Goal: Task Accomplishment & Management: Manage account settings

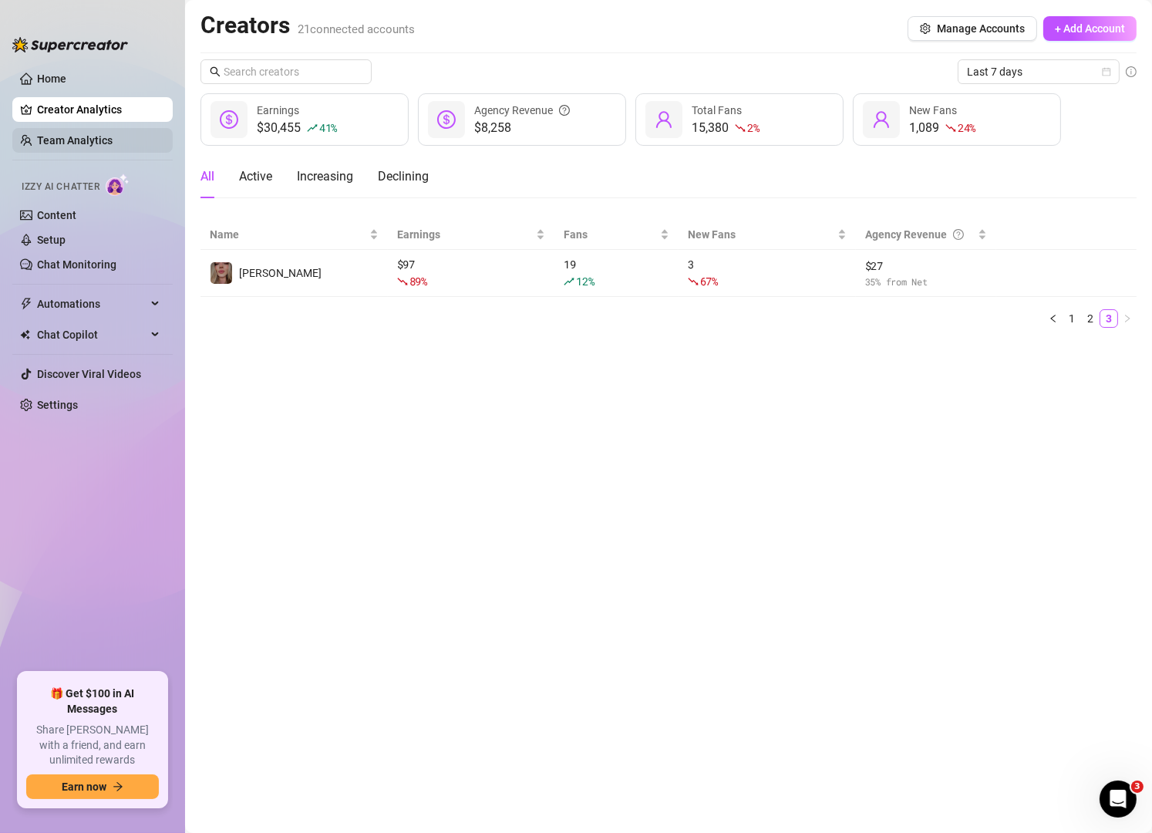
click at [101, 140] on link "Team Analytics" at bounding box center [75, 140] width 76 height 12
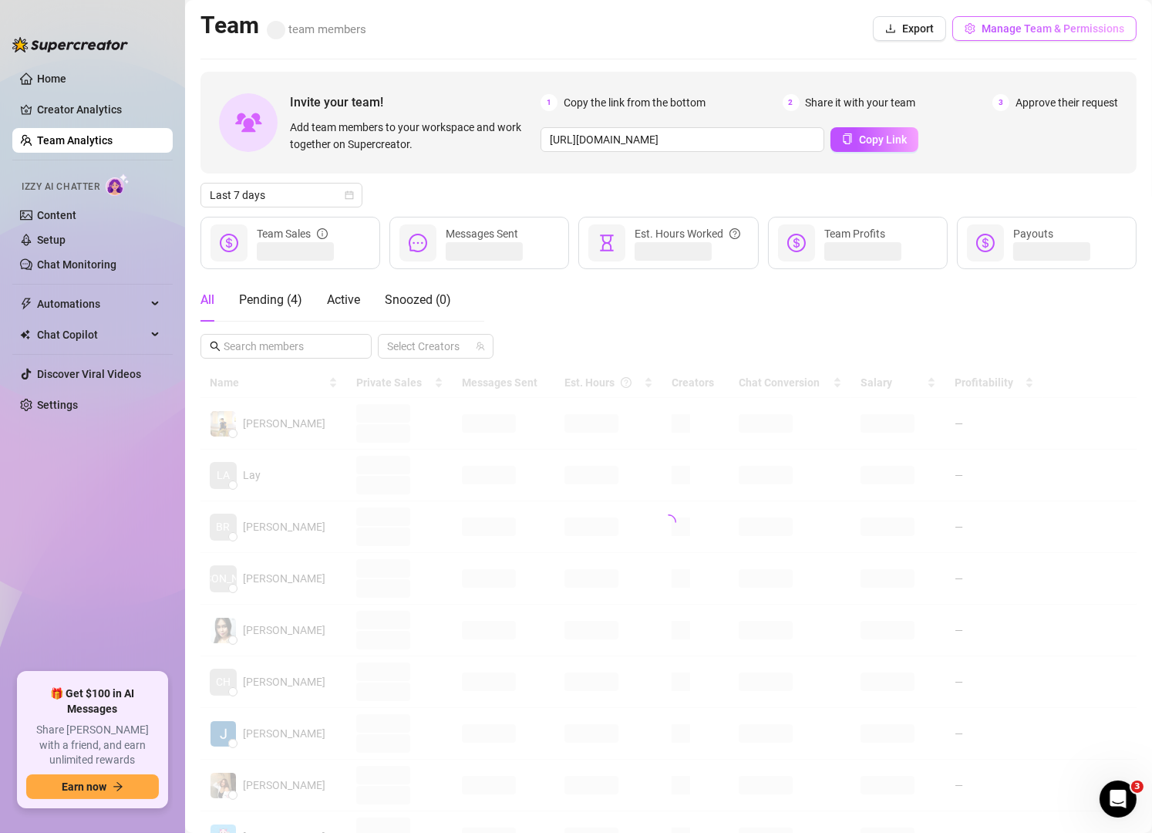
click at [1072, 27] on span "Manage Team & Permissions" at bounding box center [1053, 28] width 143 height 12
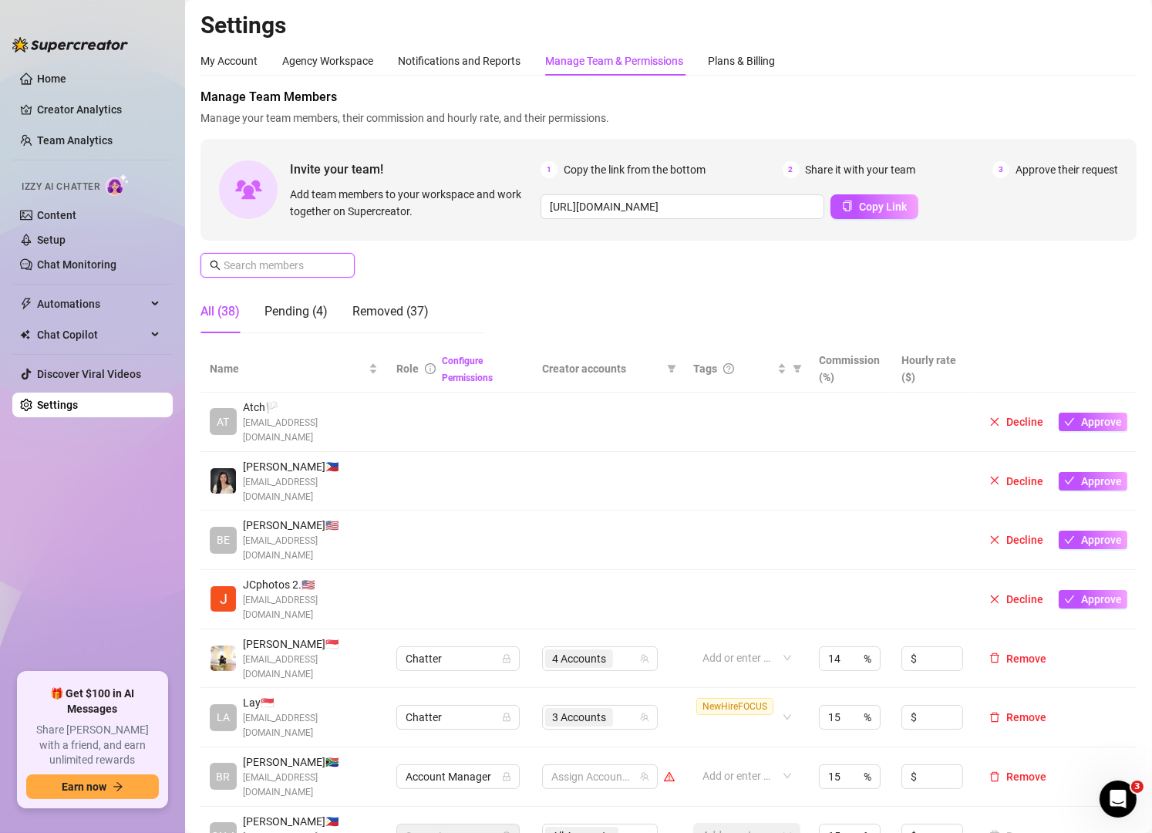
click at [275, 273] on input "text" at bounding box center [278, 265] width 109 height 17
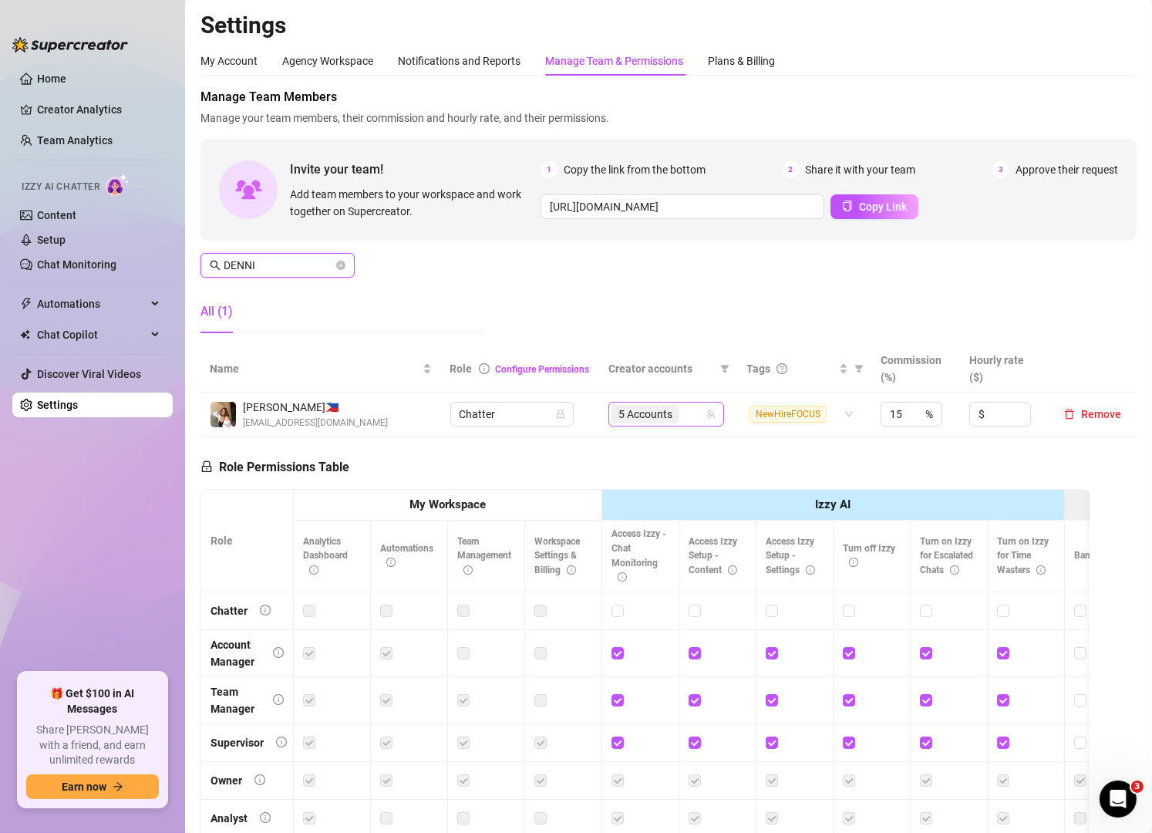
click at [678, 418] on div "5 Accounts" at bounding box center [657, 414] width 93 height 22
click at [310, 261] on input "DENNI" at bounding box center [278, 265] width 109 height 17
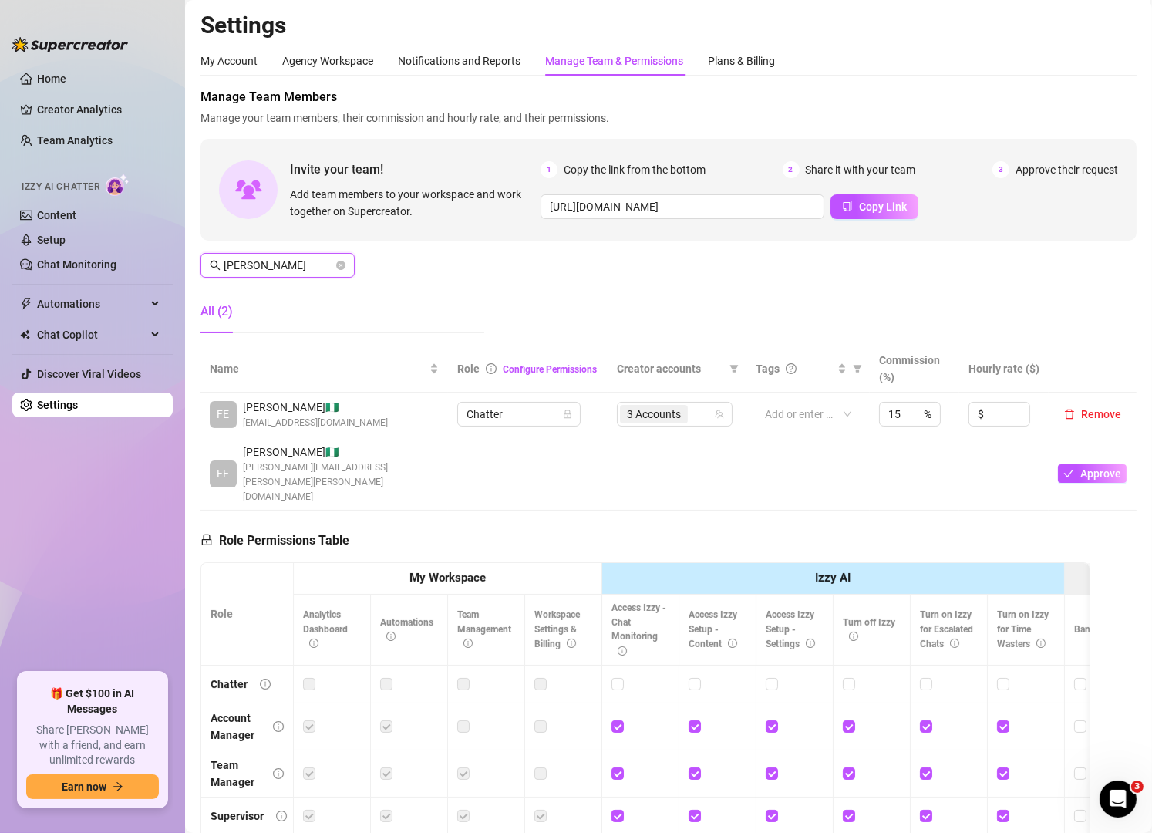
click at [689, 410] on div "3 Accounts" at bounding box center [666, 414] width 93 height 22
type input "[PERSON_NAME]"
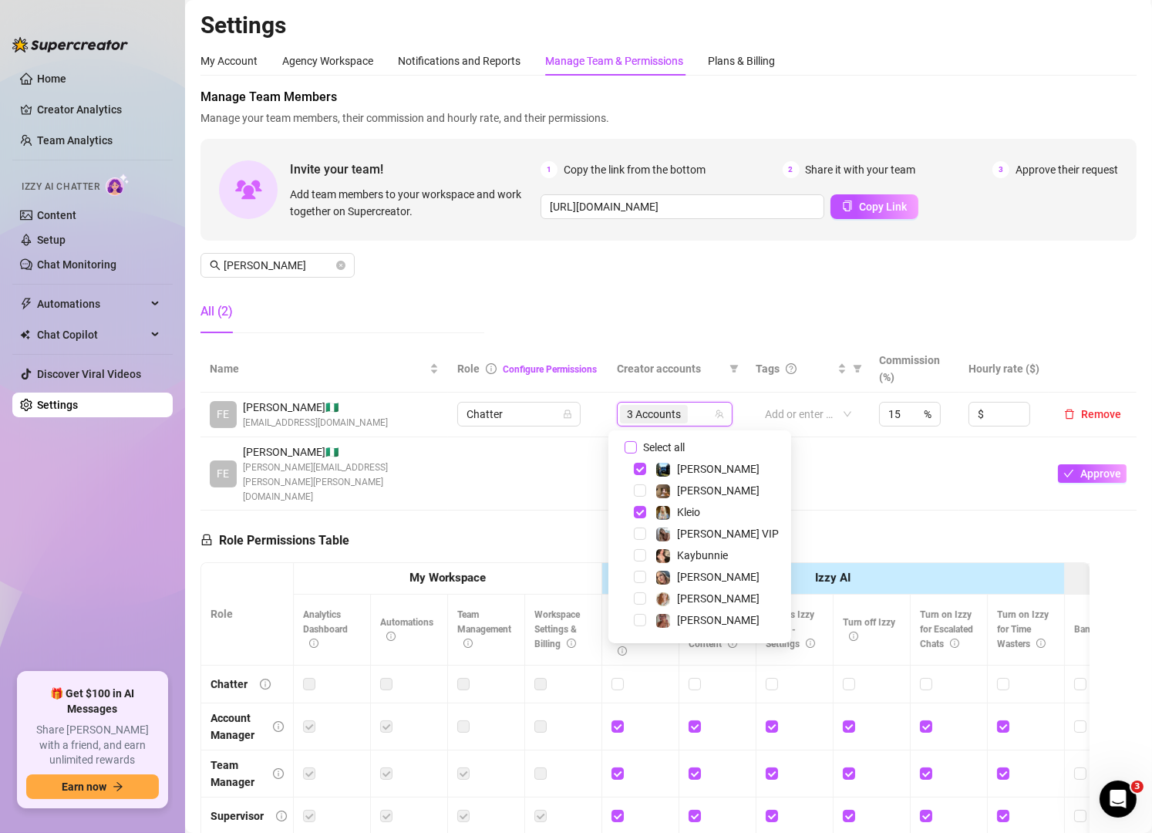
click at [632, 441] on input "Select all" at bounding box center [631, 447] width 12 height 12
checkbox input "false"
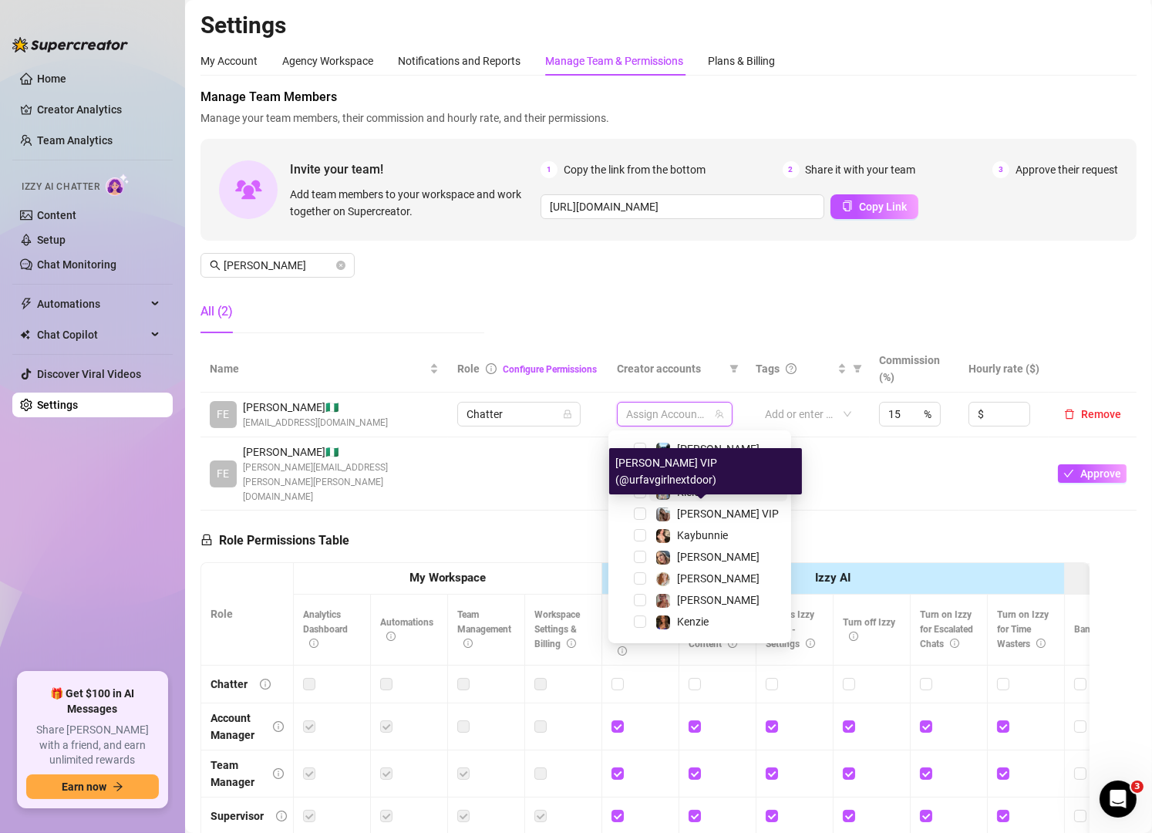
click at [706, 517] on span "[PERSON_NAME] VIP" at bounding box center [728, 513] width 102 height 12
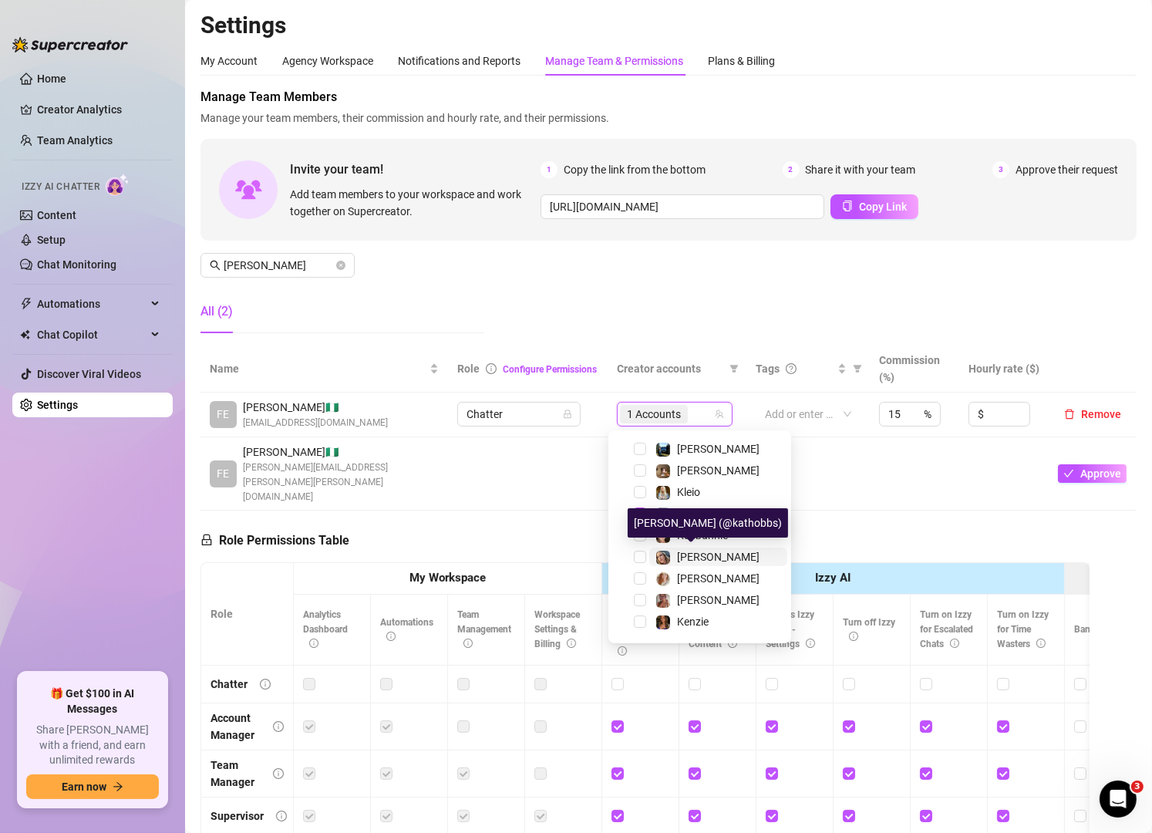
click at [685, 551] on span "[PERSON_NAME]" at bounding box center [718, 557] width 83 height 12
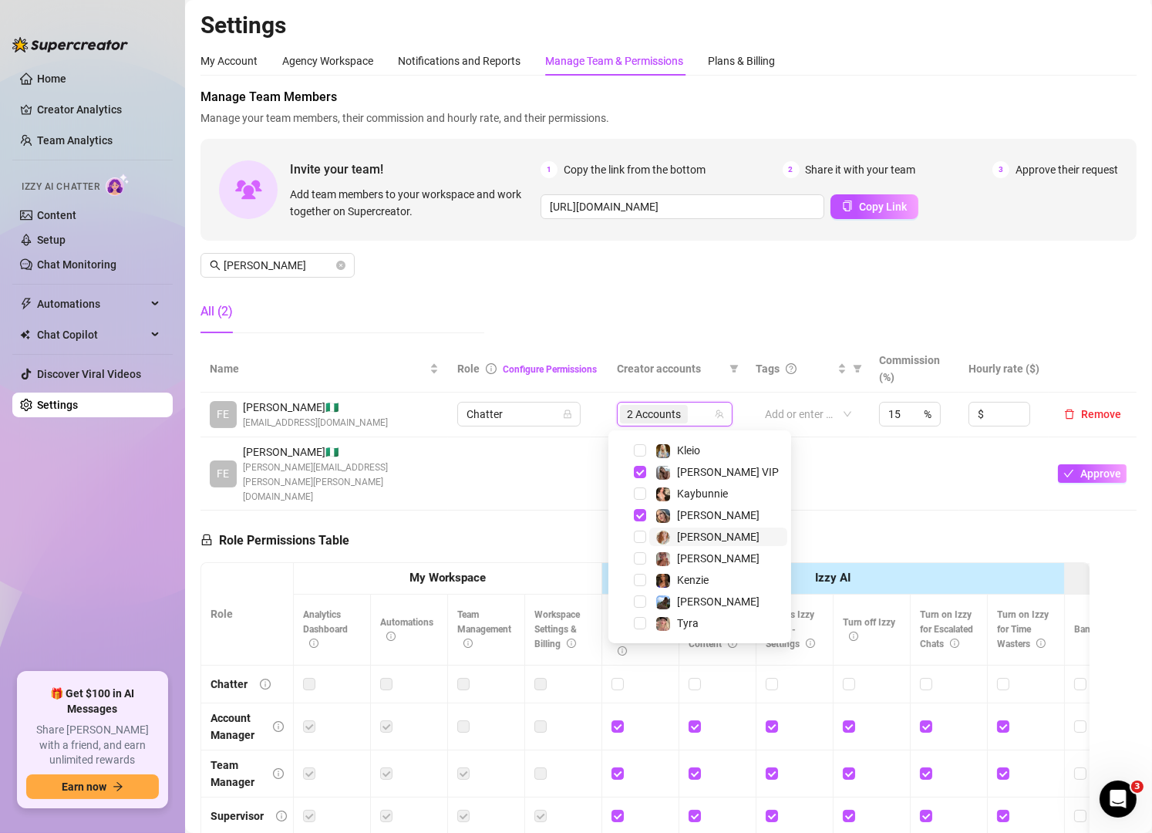
scroll to position [79, 0]
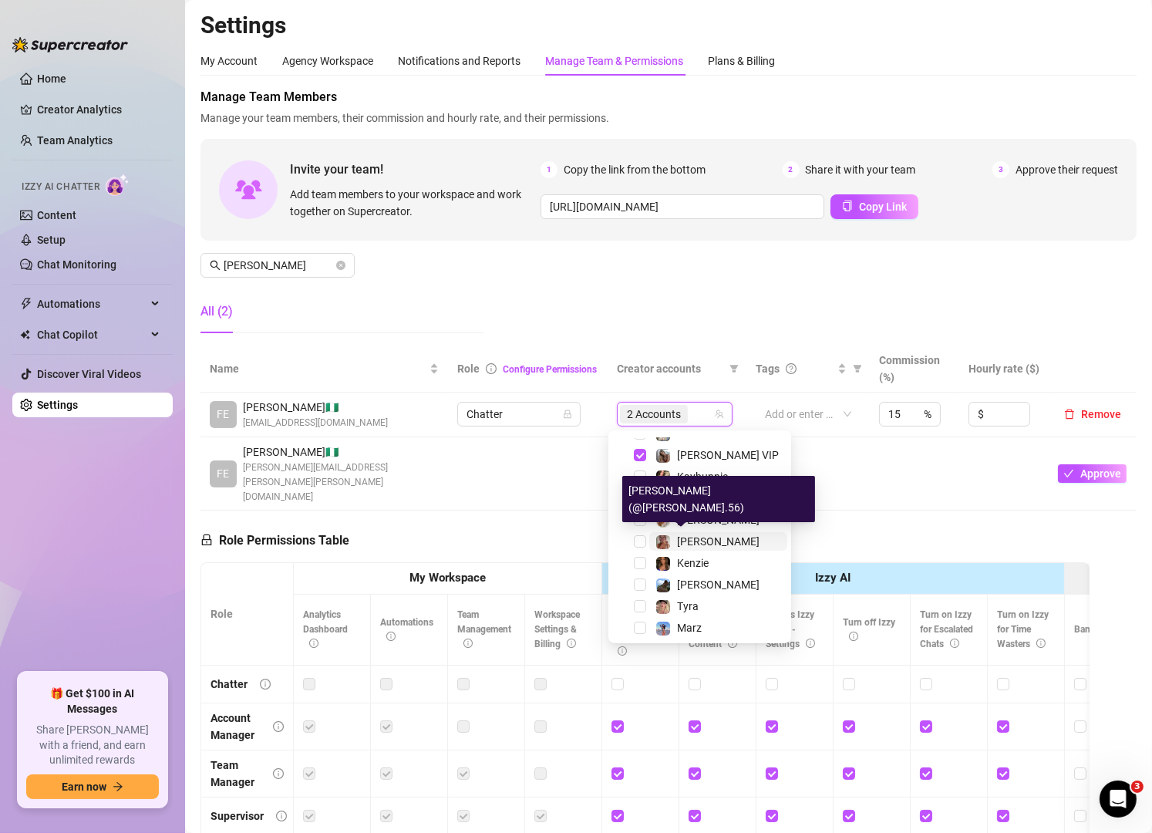
click at [690, 540] on span "[PERSON_NAME]" at bounding box center [718, 541] width 83 height 12
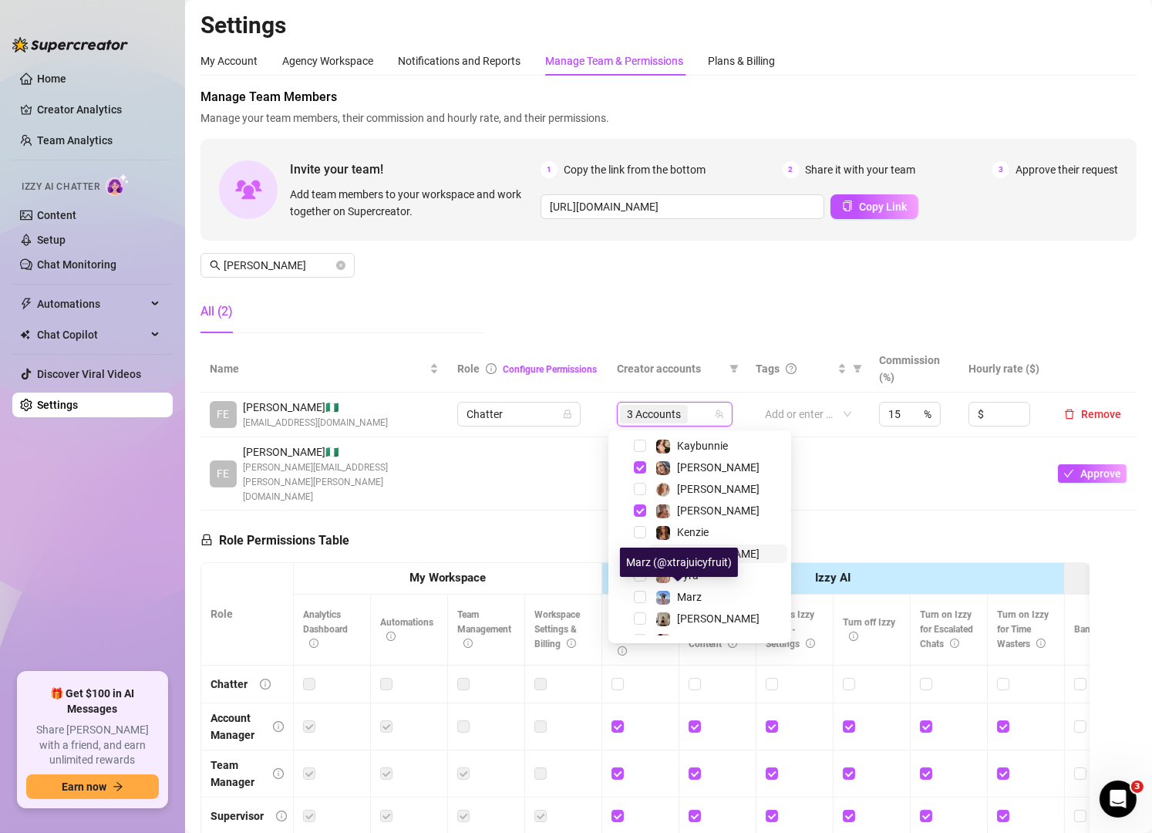
scroll to position [116, 0]
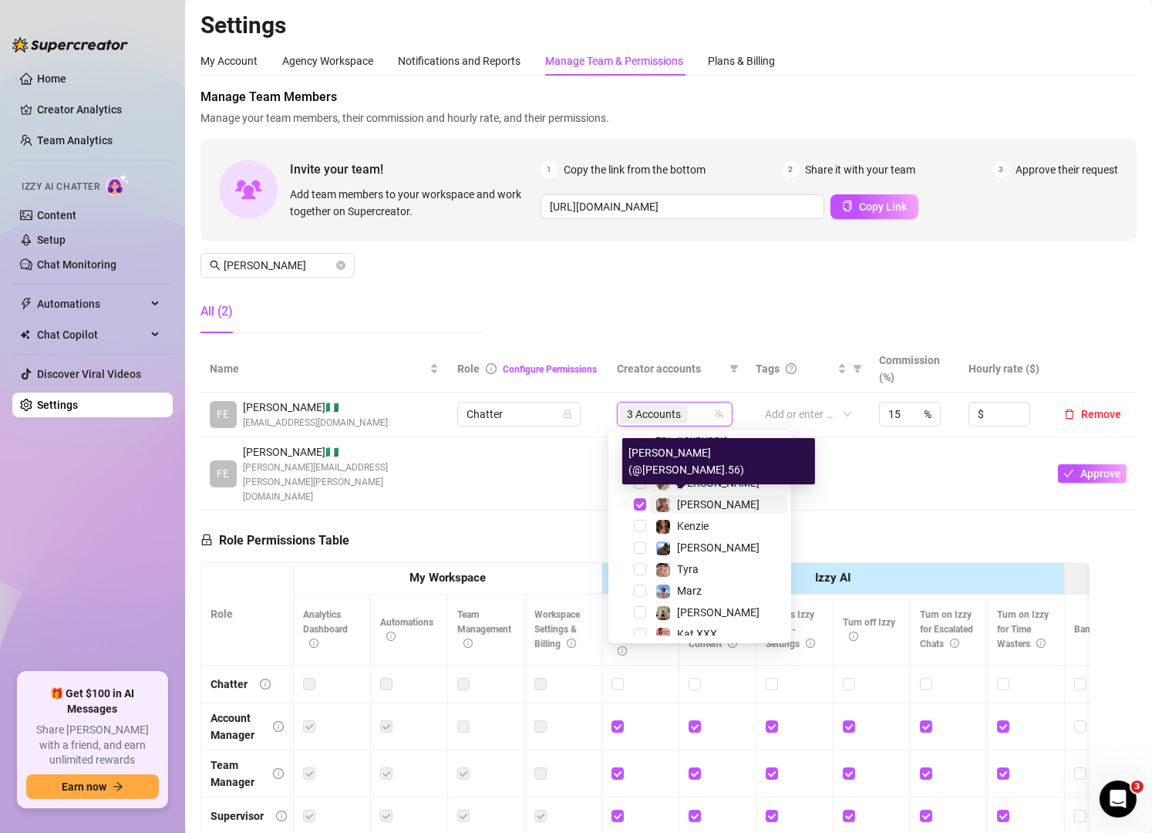
click at [680, 501] on span "[PERSON_NAME]" at bounding box center [718, 504] width 83 height 12
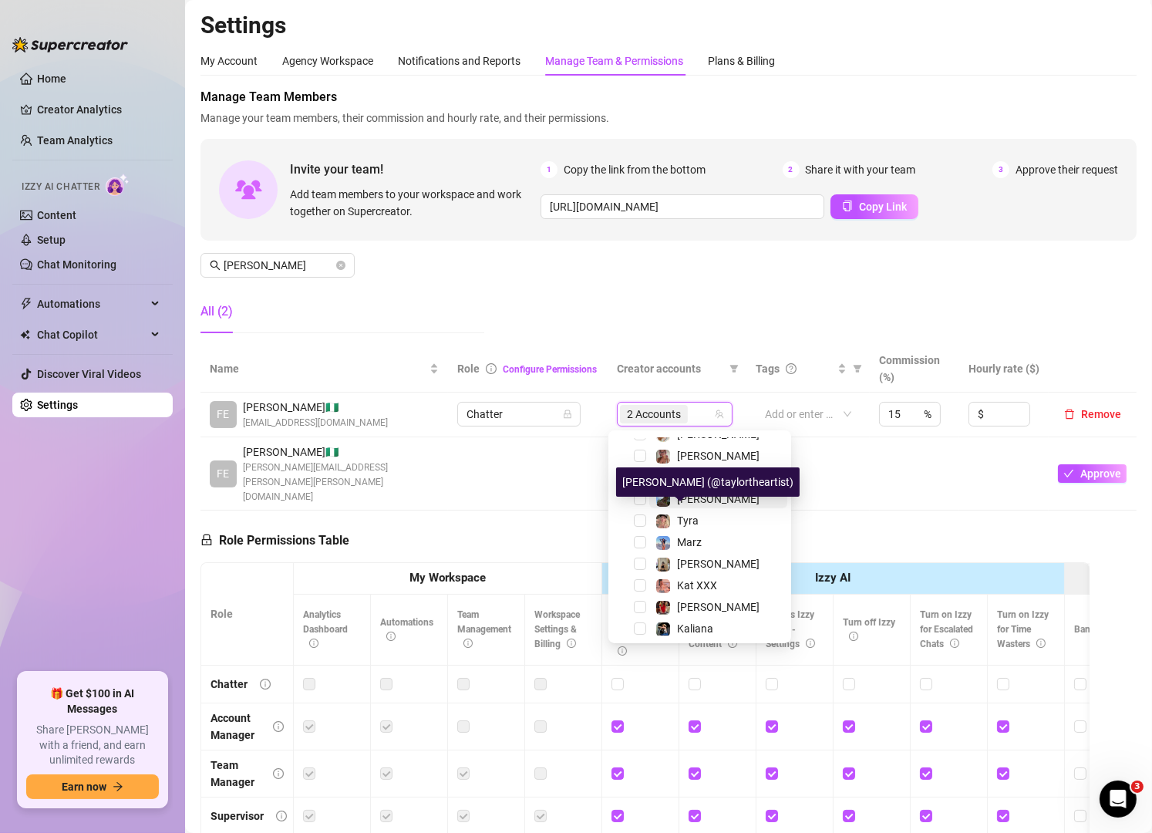
scroll to position [165, 0]
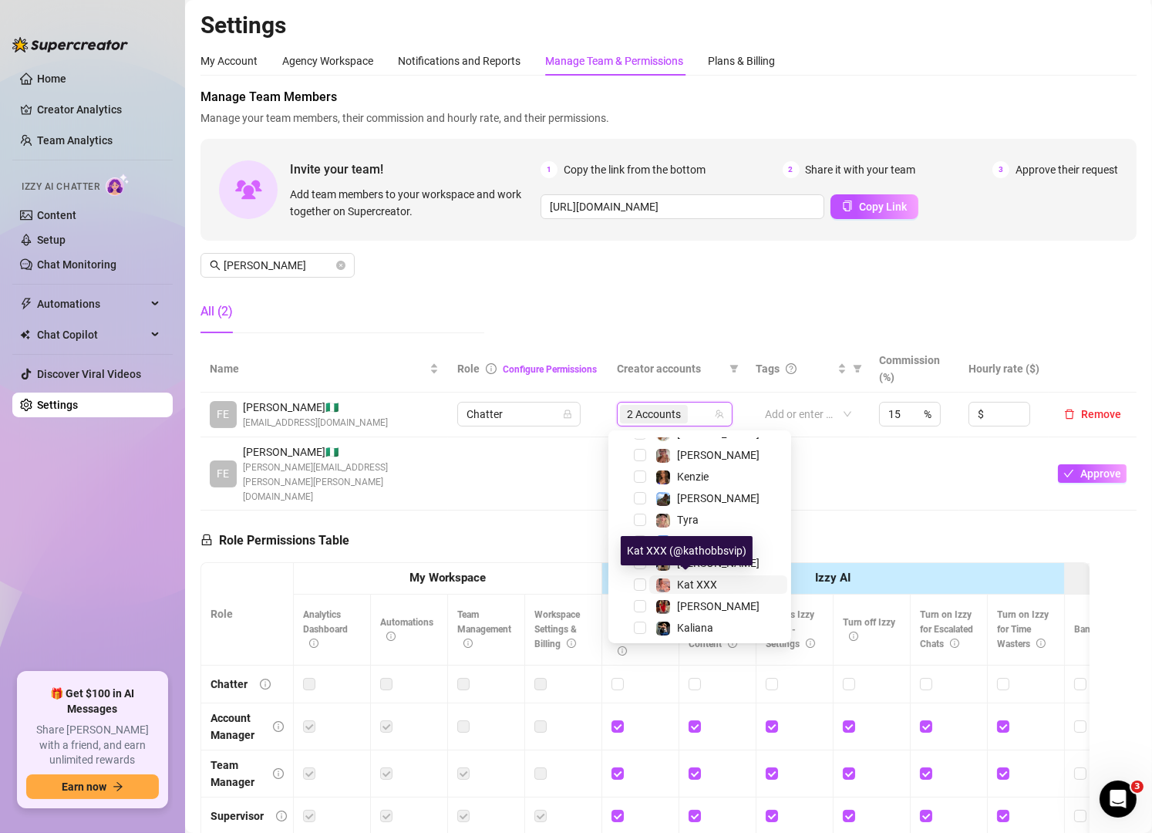
click at [684, 581] on span "Kat XXX" at bounding box center [697, 584] width 40 height 12
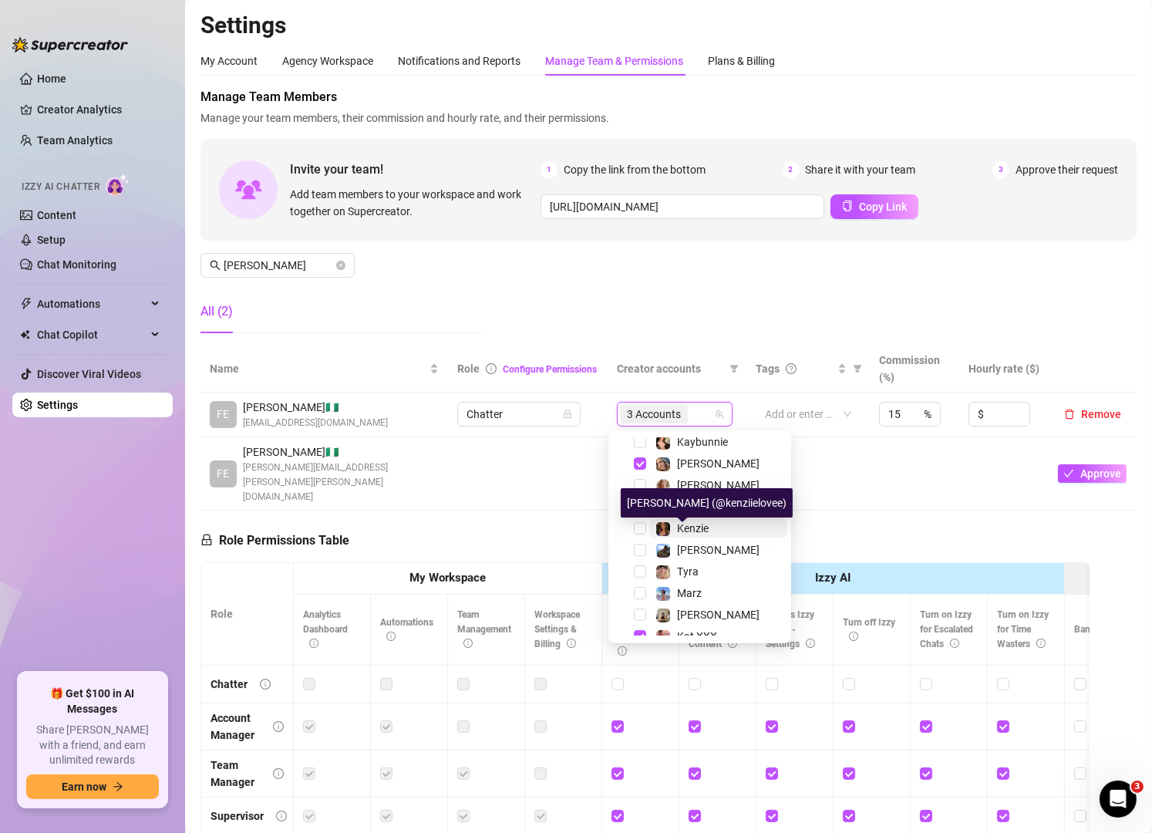
scroll to position [92, 0]
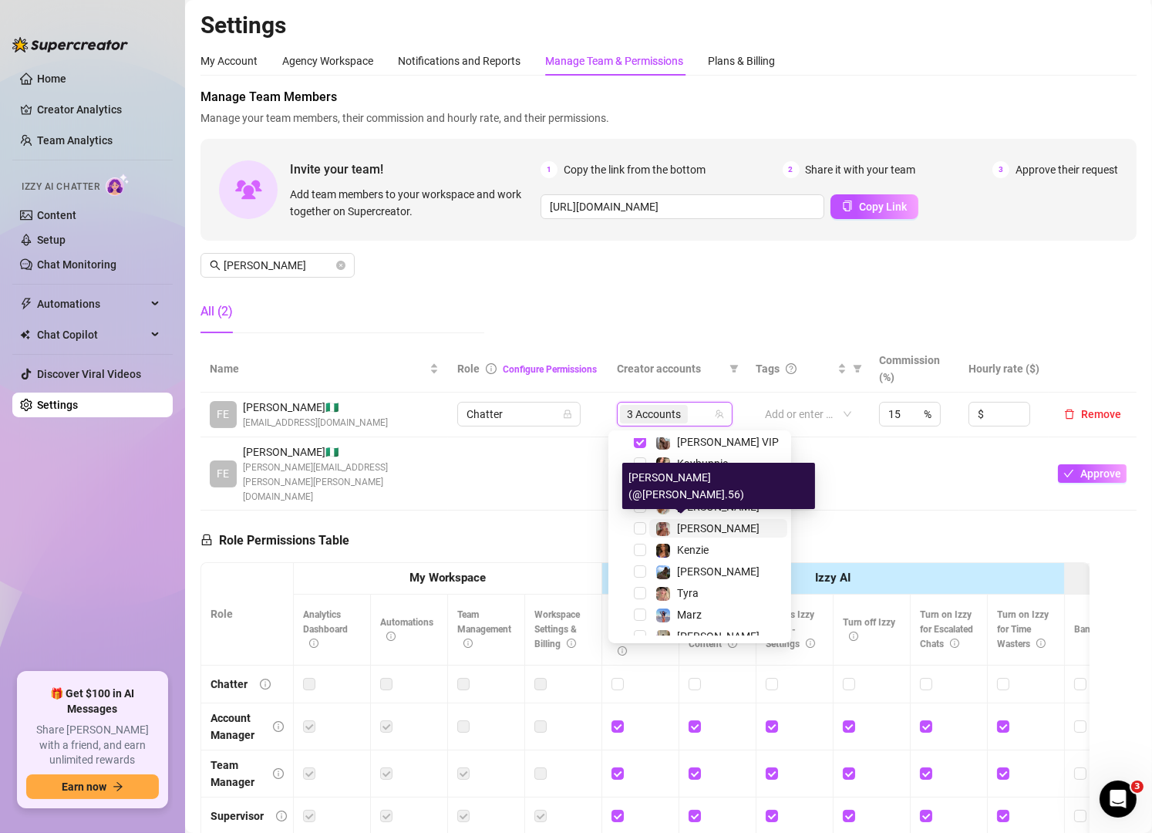
click at [682, 522] on span "[PERSON_NAME]" at bounding box center [718, 528] width 83 height 12
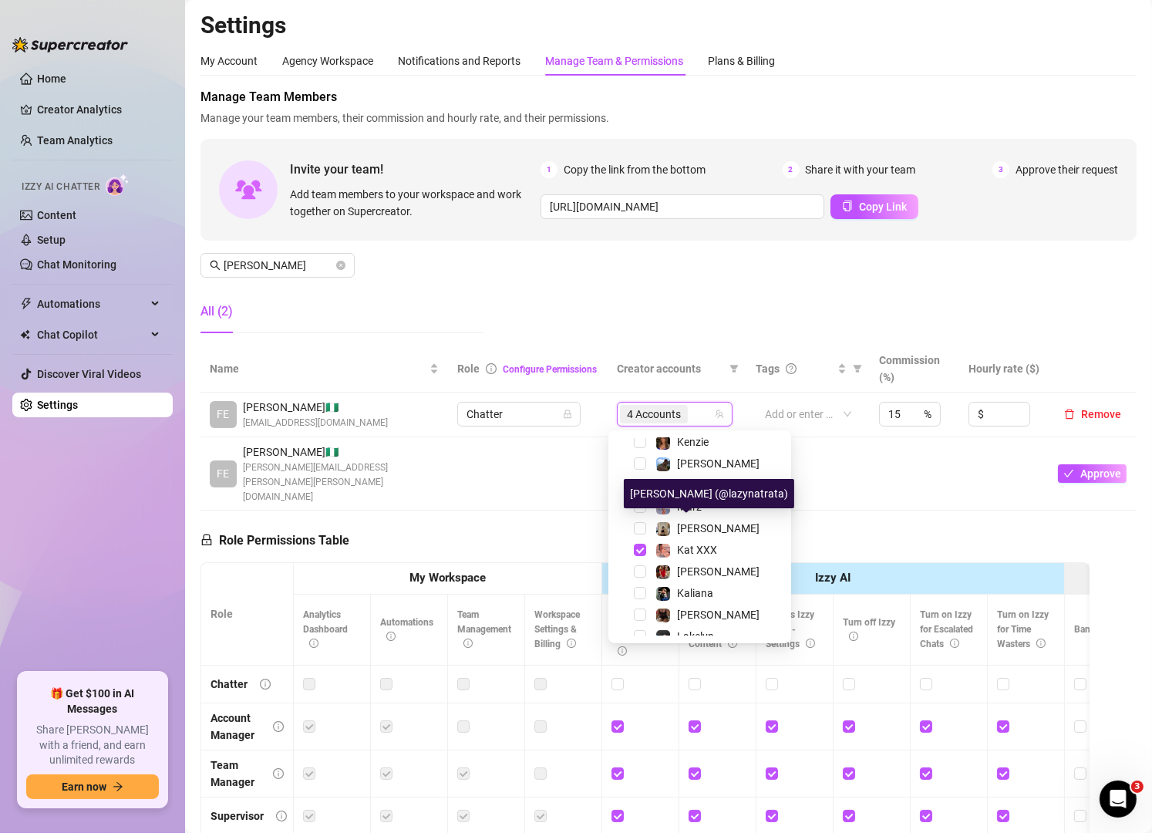
scroll to position [213, 0]
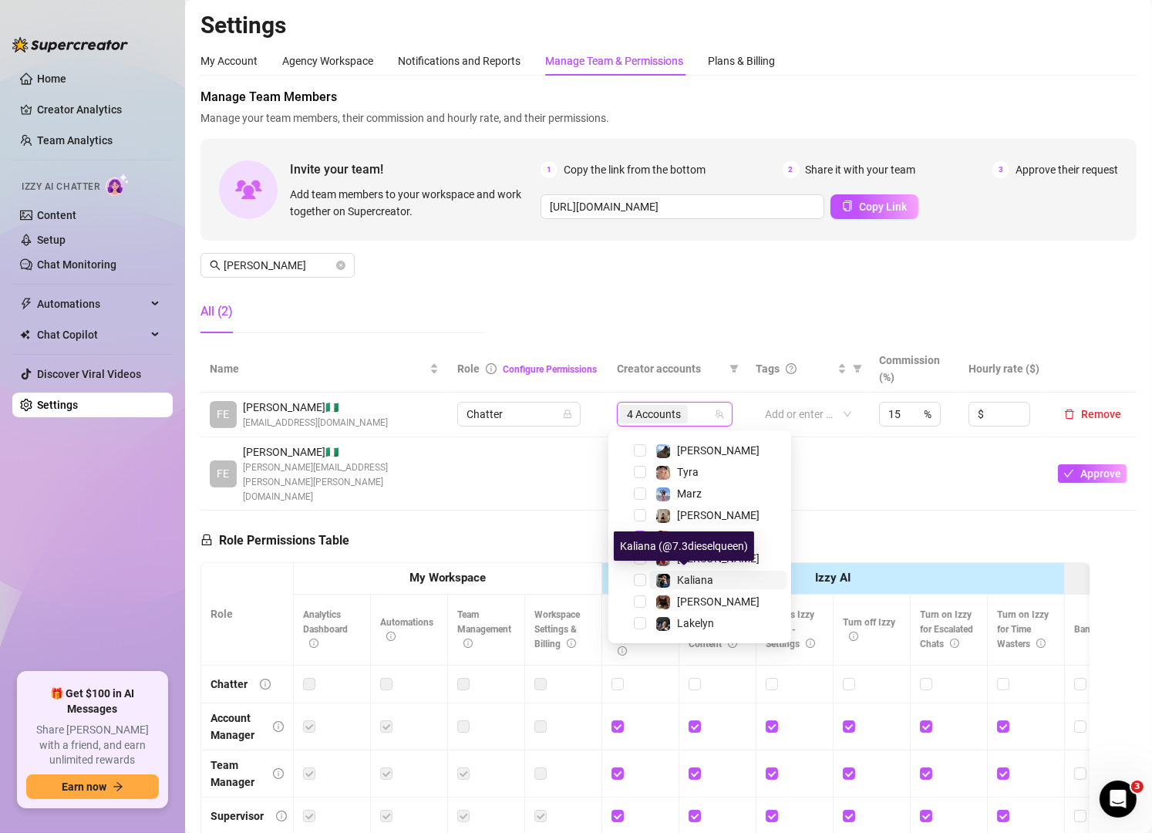
click at [683, 578] on span "Kaliana" at bounding box center [695, 580] width 36 height 12
drag, startPoint x: 612, startPoint y: 332, endPoint x: 308, endPoint y: 248, distance: 316.0
click at [595, 332] on div "Manage Team Members Manage your team members, their commission and hourly rate,…" at bounding box center [668, 217] width 936 height 258
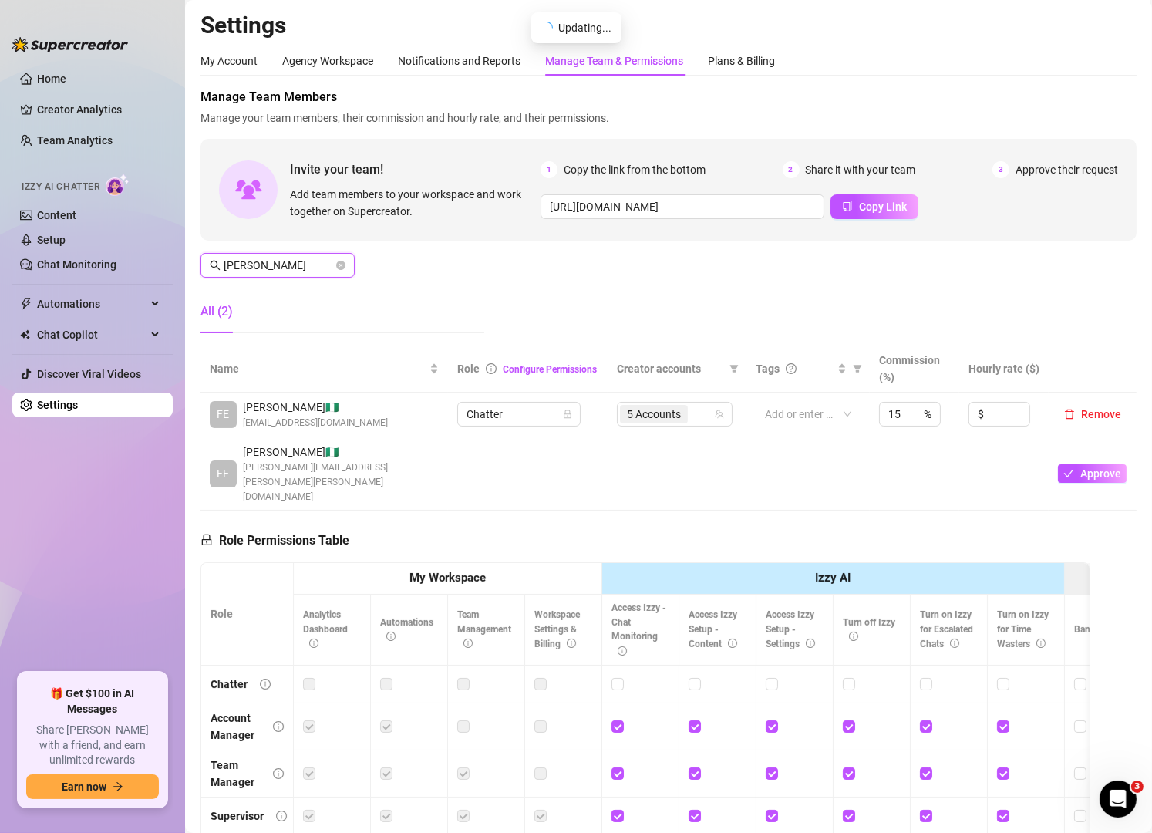
click at [296, 260] on input "[PERSON_NAME]" at bounding box center [278, 265] width 109 height 17
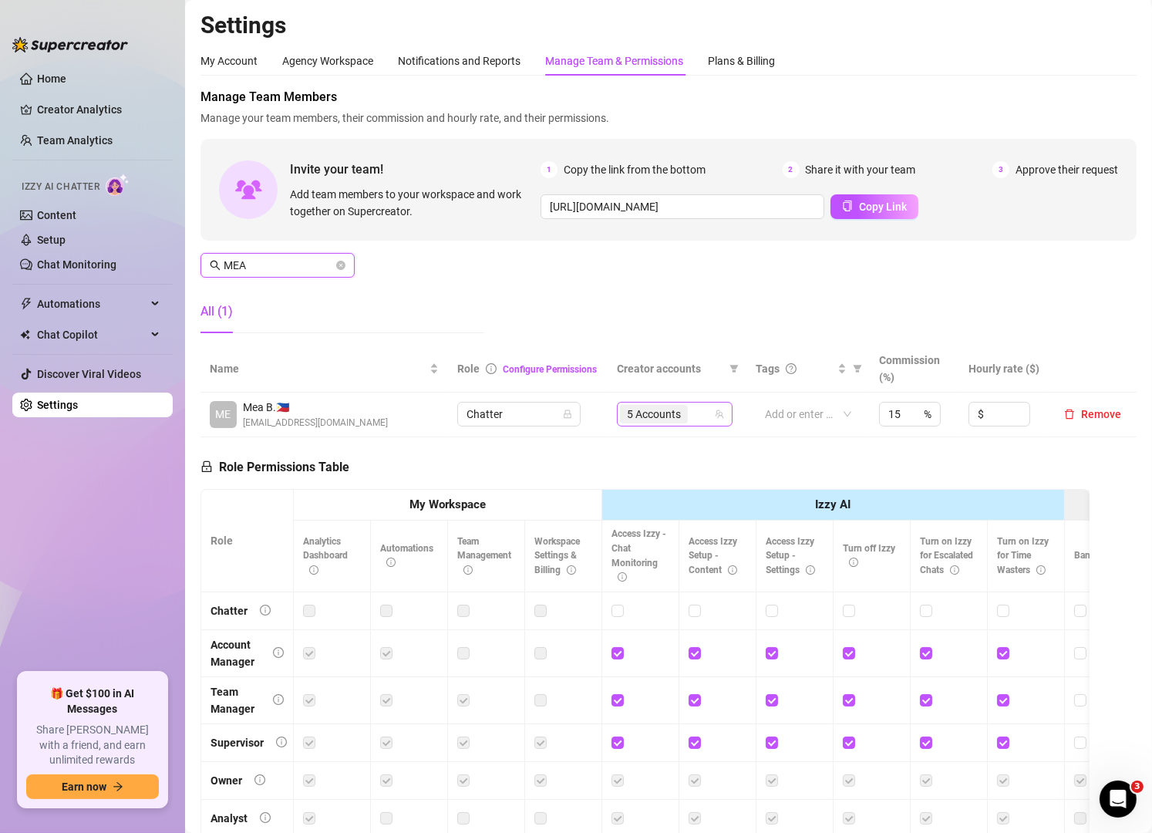
click at [696, 417] on div "5 Accounts" at bounding box center [666, 414] width 93 height 22
type input "MEA"
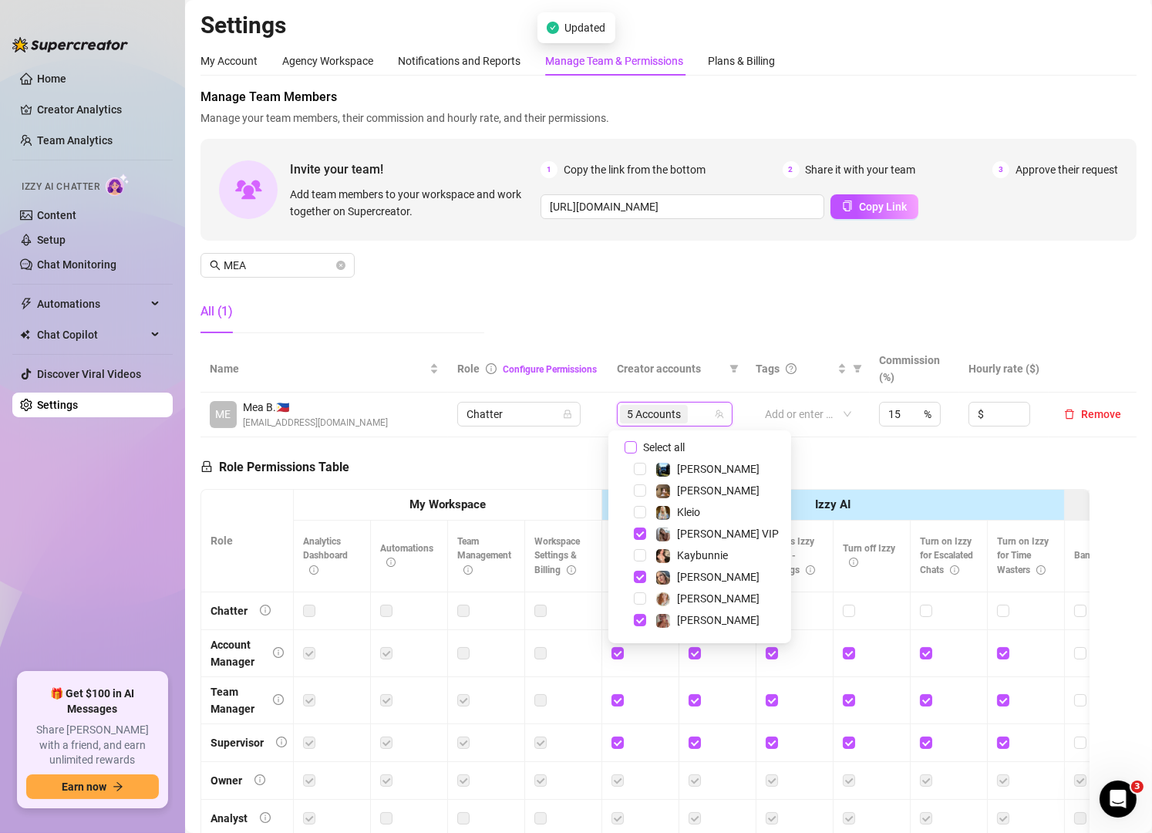
click at [628, 446] on input "Select all" at bounding box center [631, 447] width 12 height 12
checkbox input "false"
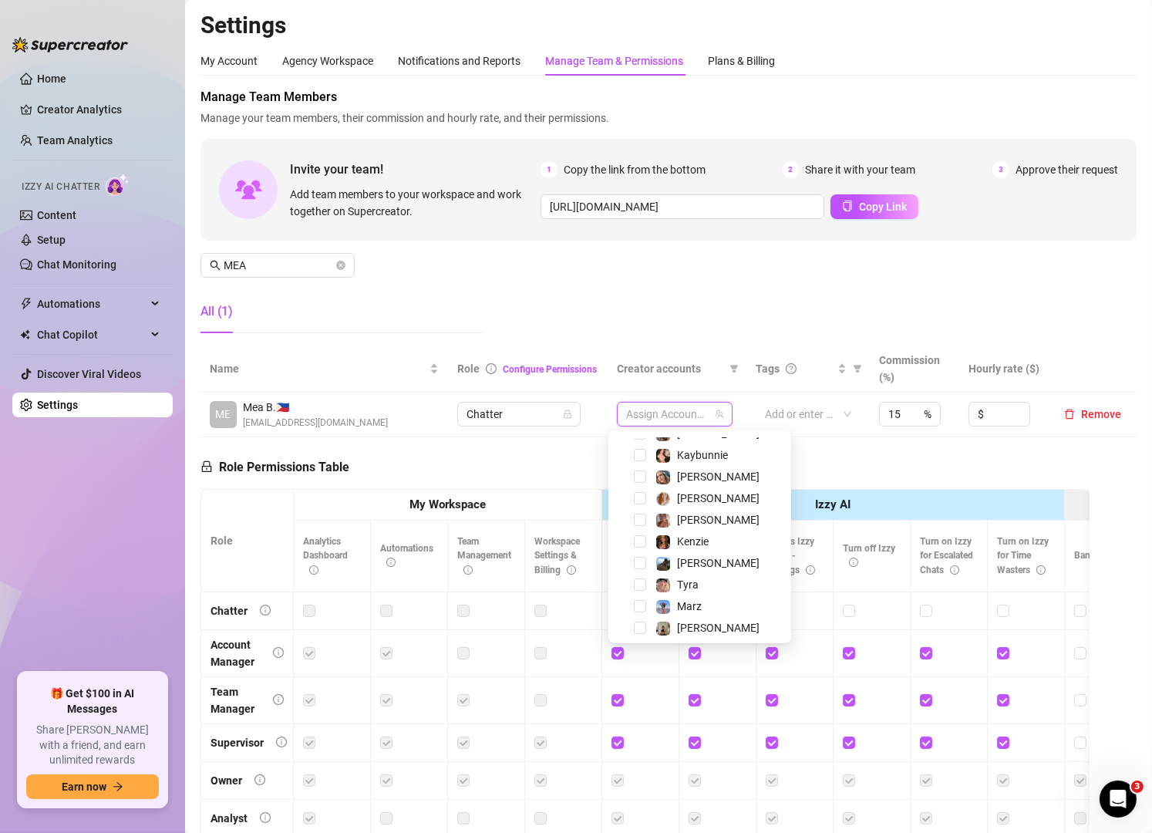
scroll to position [115, 0]
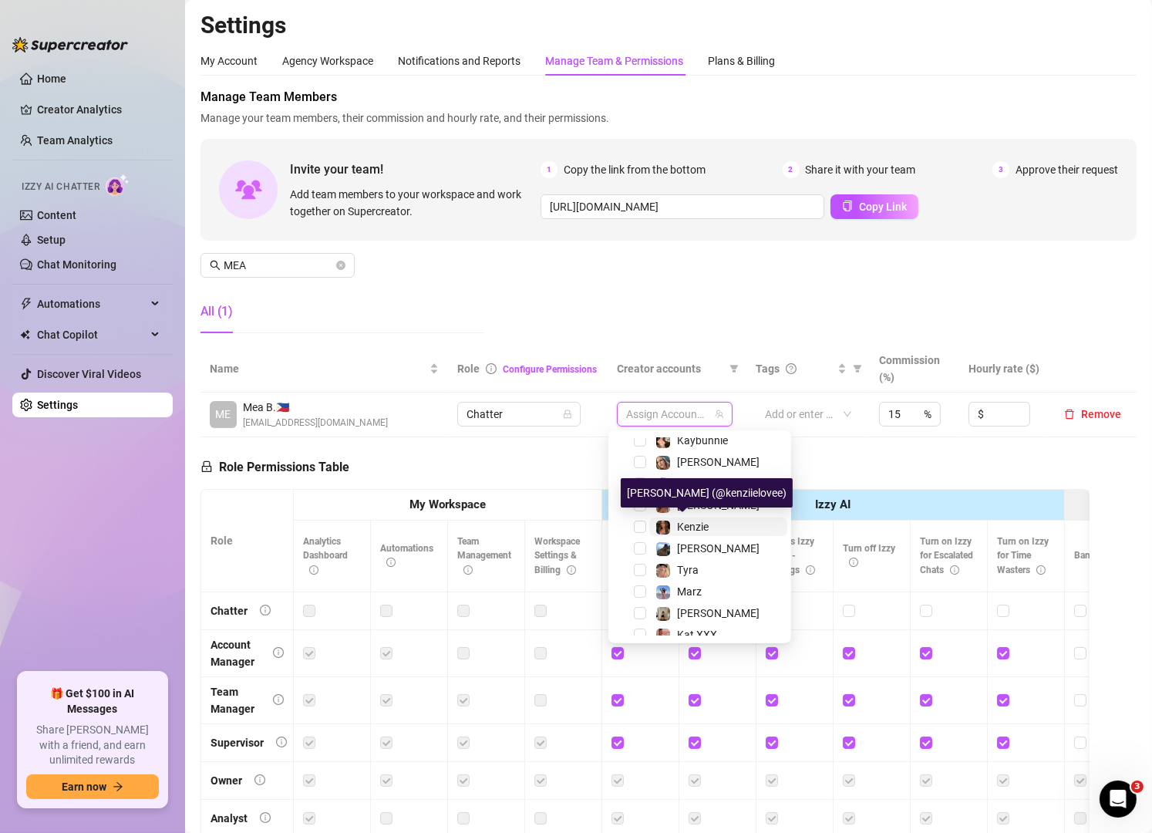
click at [671, 519] on div "Kenzie" at bounding box center [681, 526] width 53 height 19
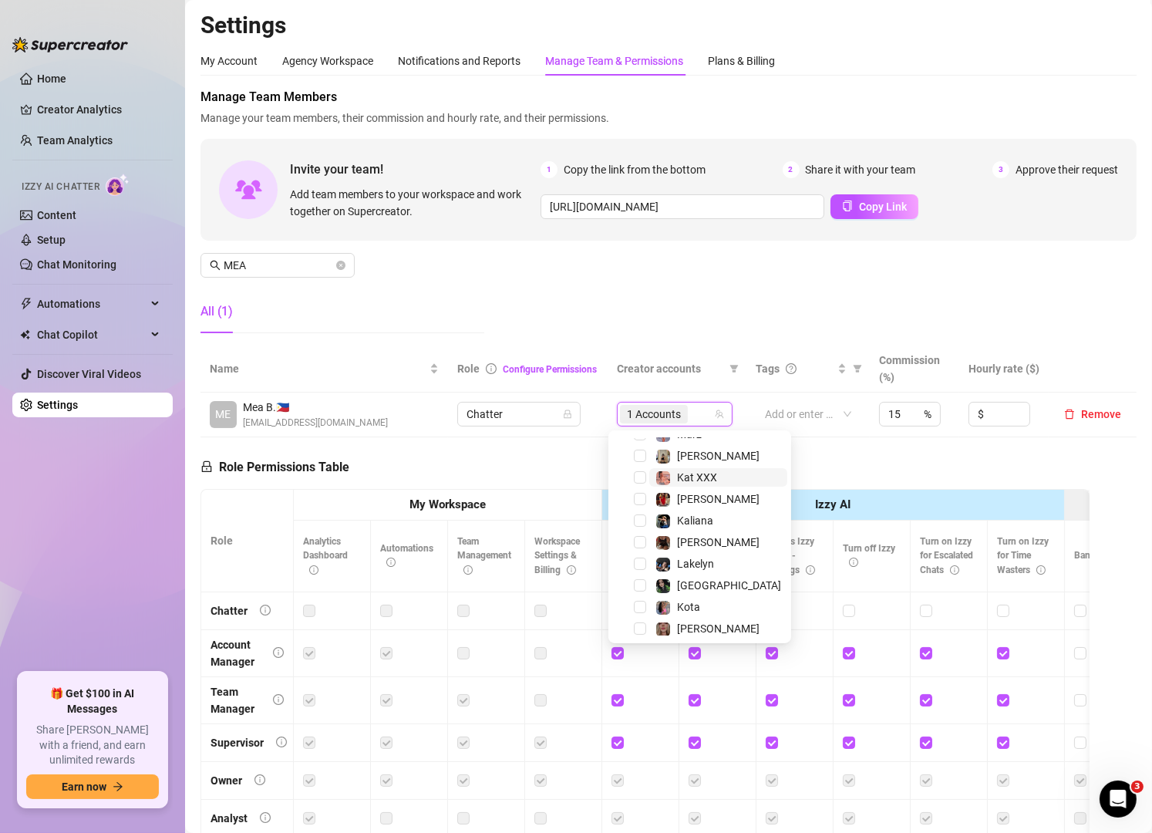
scroll to position [278, 0]
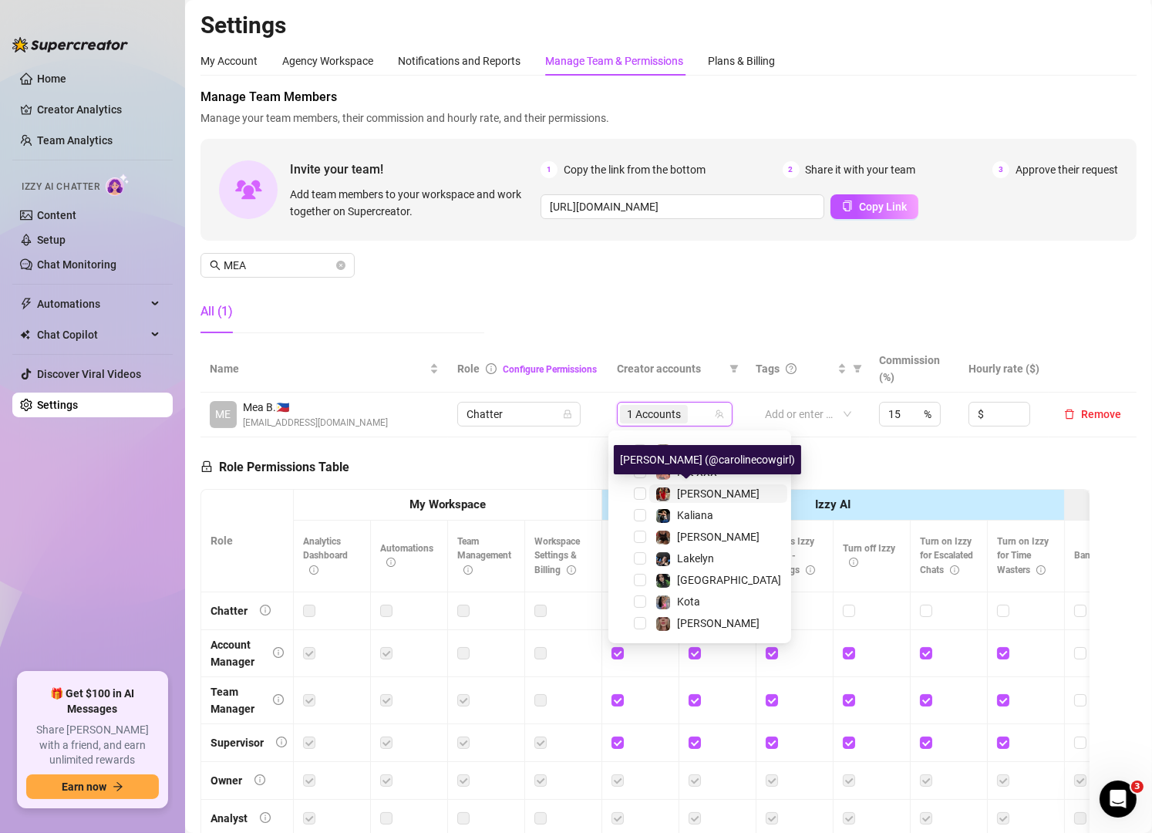
click at [682, 491] on span "[PERSON_NAME]" at bounding box center [718, 493] width 83 height 12
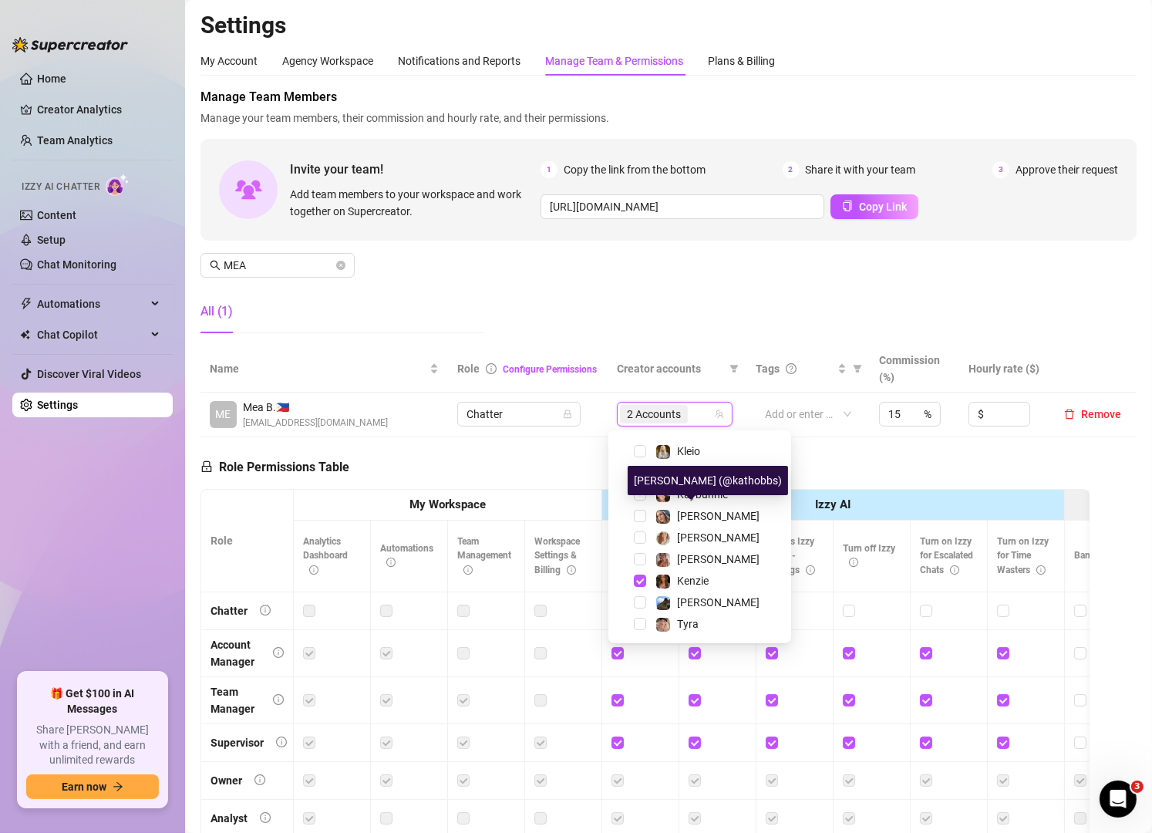
scroll to position [60, 0]
click at [683, 491] on span "Kaybunnie" at bounding box center [702, 495] width 51 height 12
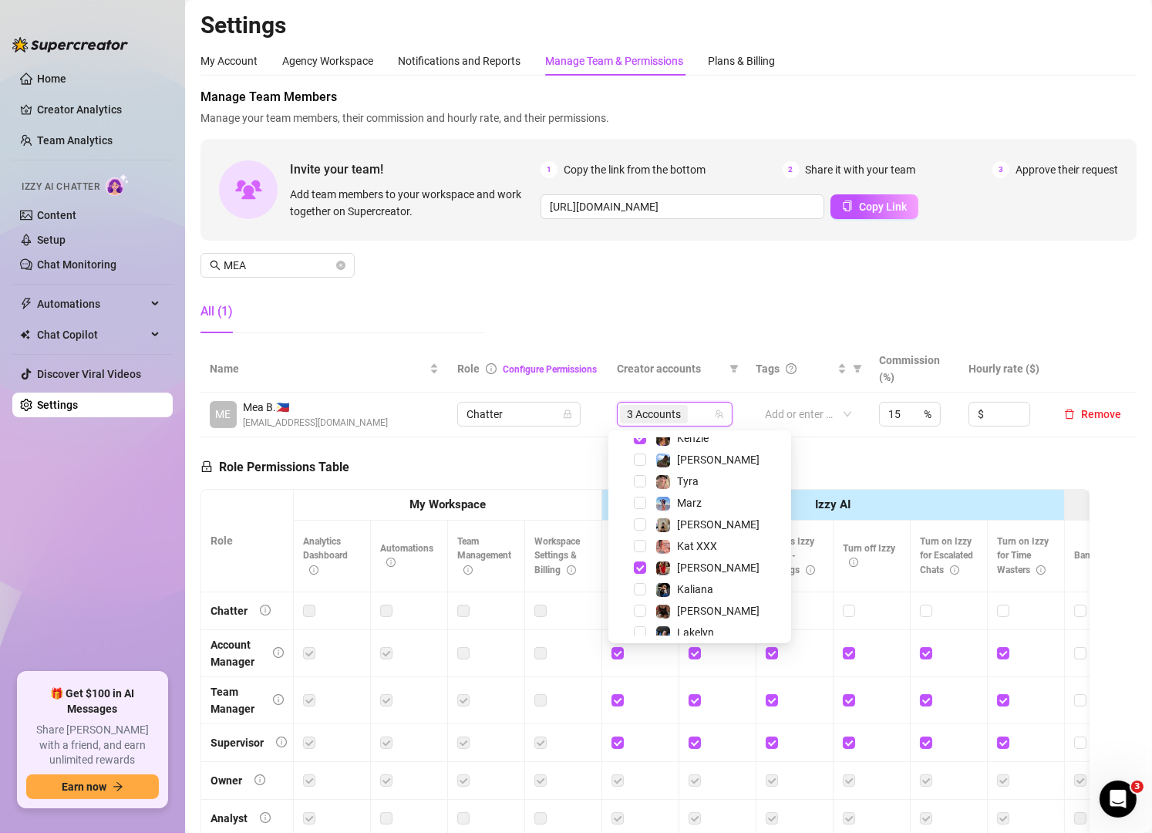
scroll to position [258, 0]
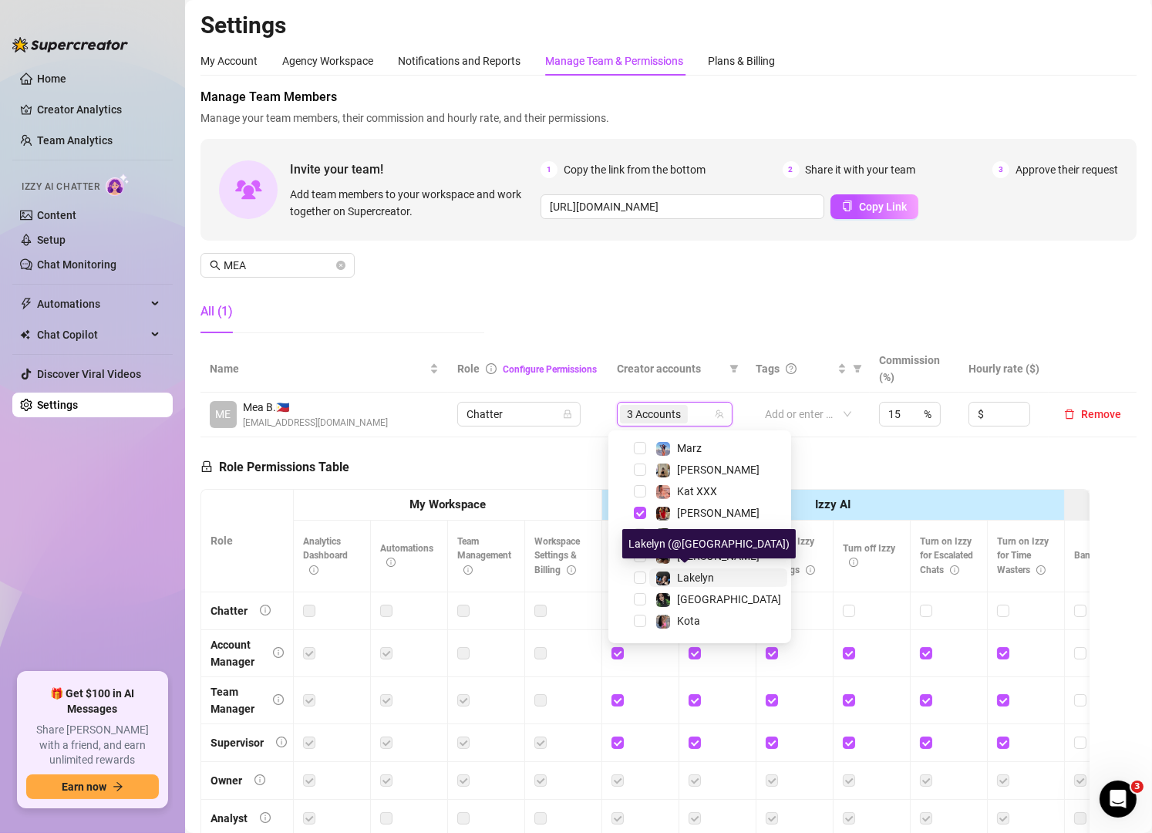
click at [687, 574] on span "Lakelyn" at bounding box center [695, 577] width 37 height 12
click at [733, 310] on div "Manage Team Members Manage your team members, their commission and hourly rate,…" at bounding box center [668, 217] width 936 height 258
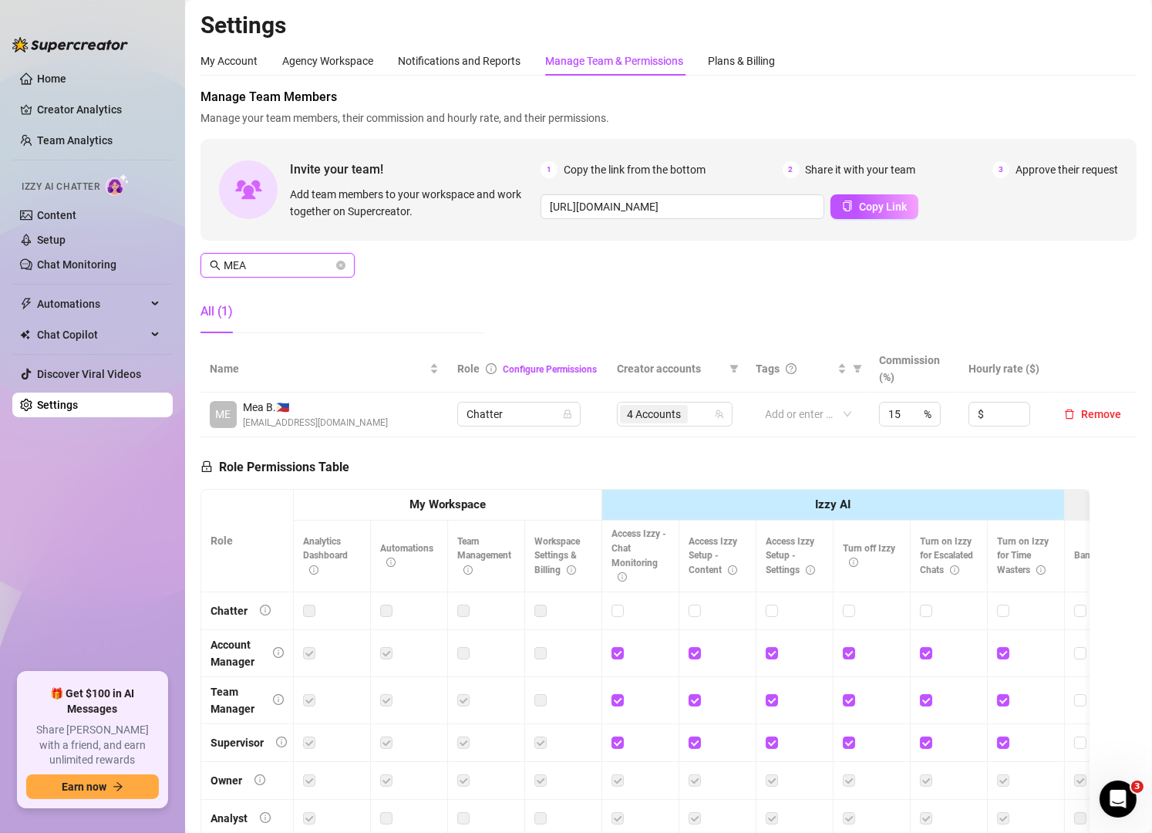
click at [278, 269] on input "MEA" at bounding box center [278, 265] width 109 height 17
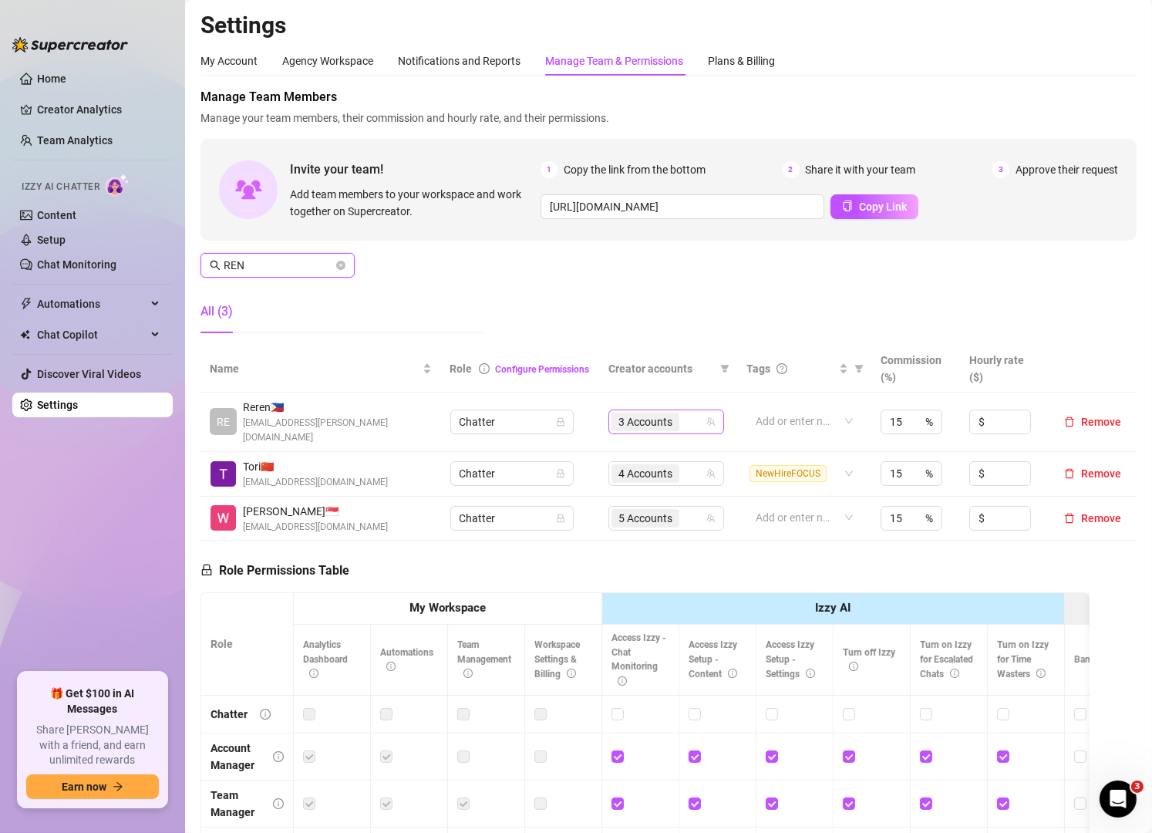
click at [681, 419] on div "3 Accounts" at bounding box center [657, 422] width 93 height 22
click at [677, 417] on div "3 Accounts" at bounding box center [657, 422] width 93 height 22
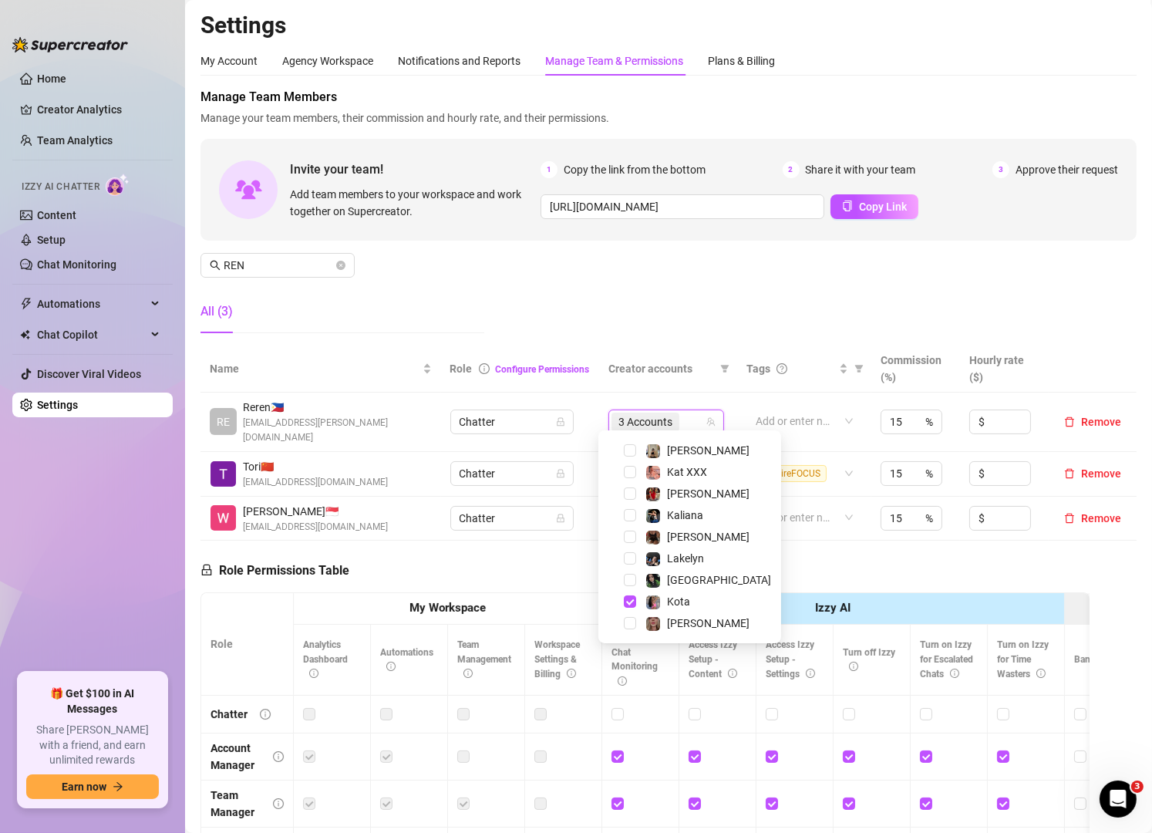
scroll to position [277, 0]
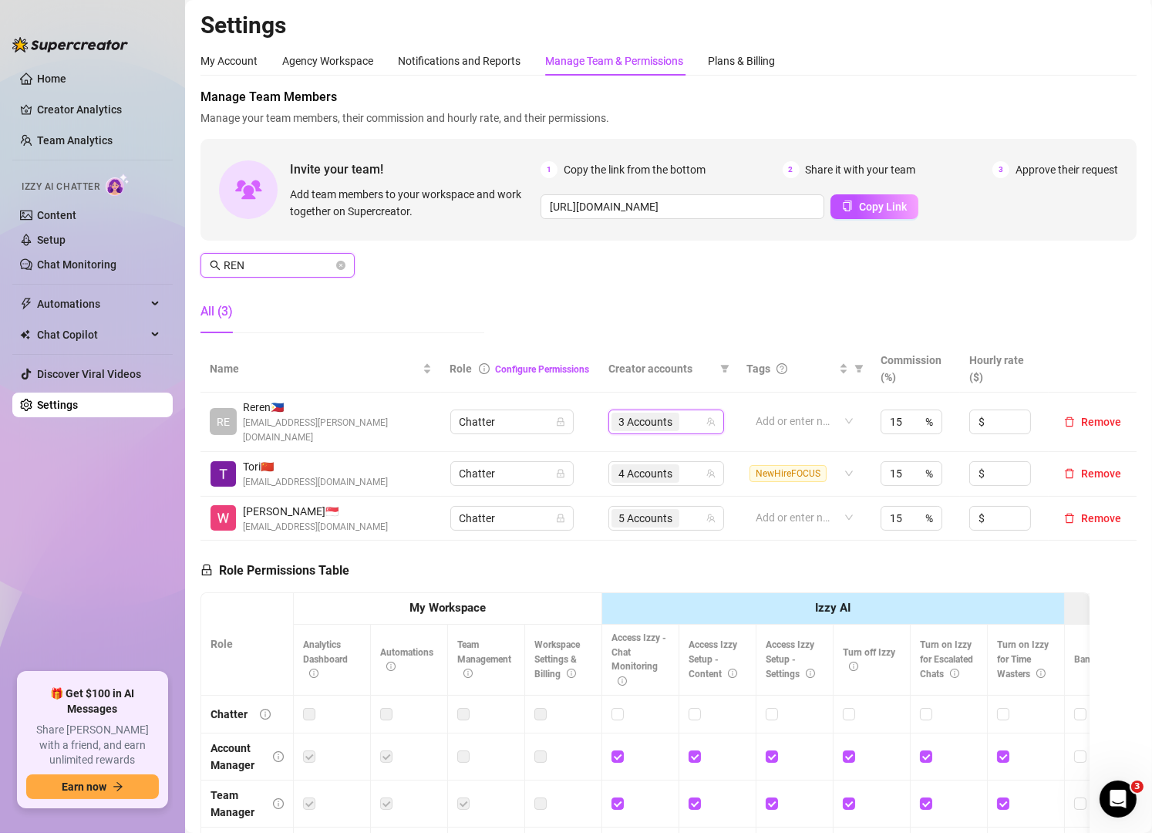
click at [289, 268] on input "REN" at bounding box center [278, 265] width 109 height 17
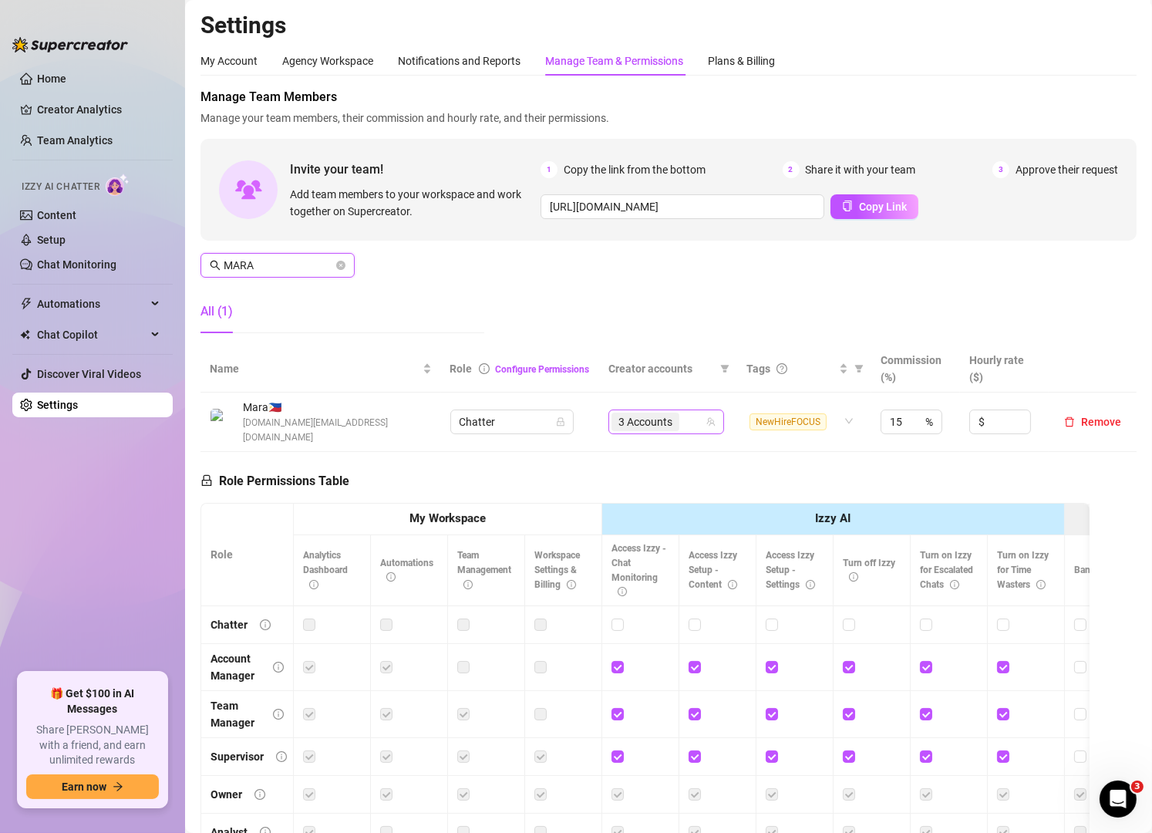
click at [680, 419] on div "3 Accounts" at bounding box center [657, 422] width 93 height 22
type input "MARA"
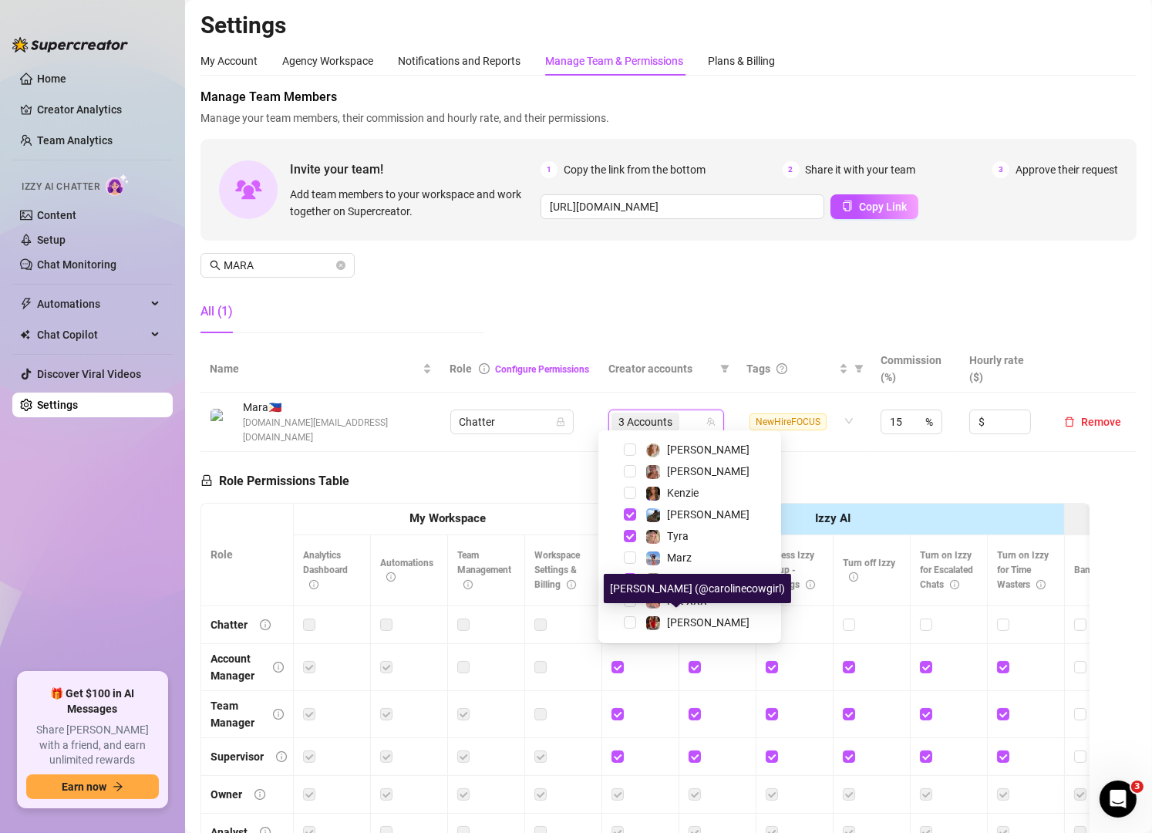
scroll to position [132, 0]
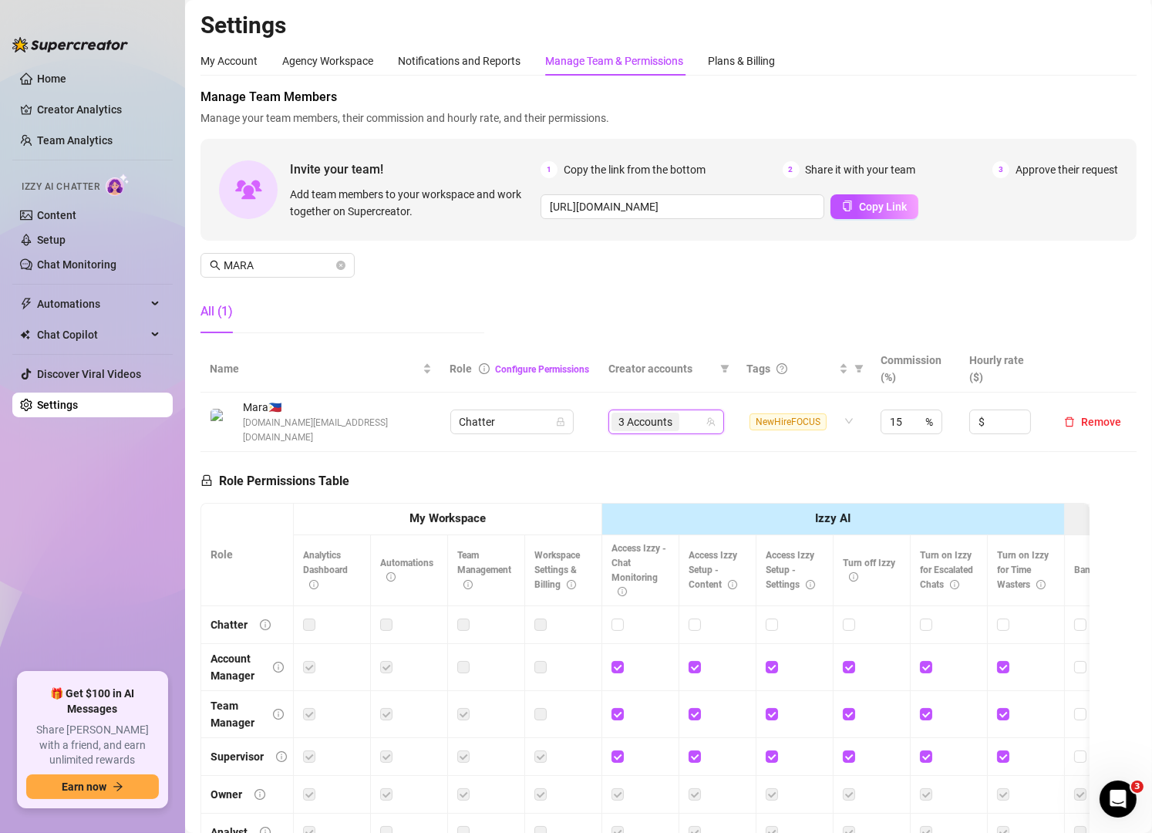
click at [685, 411] on div "3 Accounts" at bounding box center [657, 422] width 93 height 22
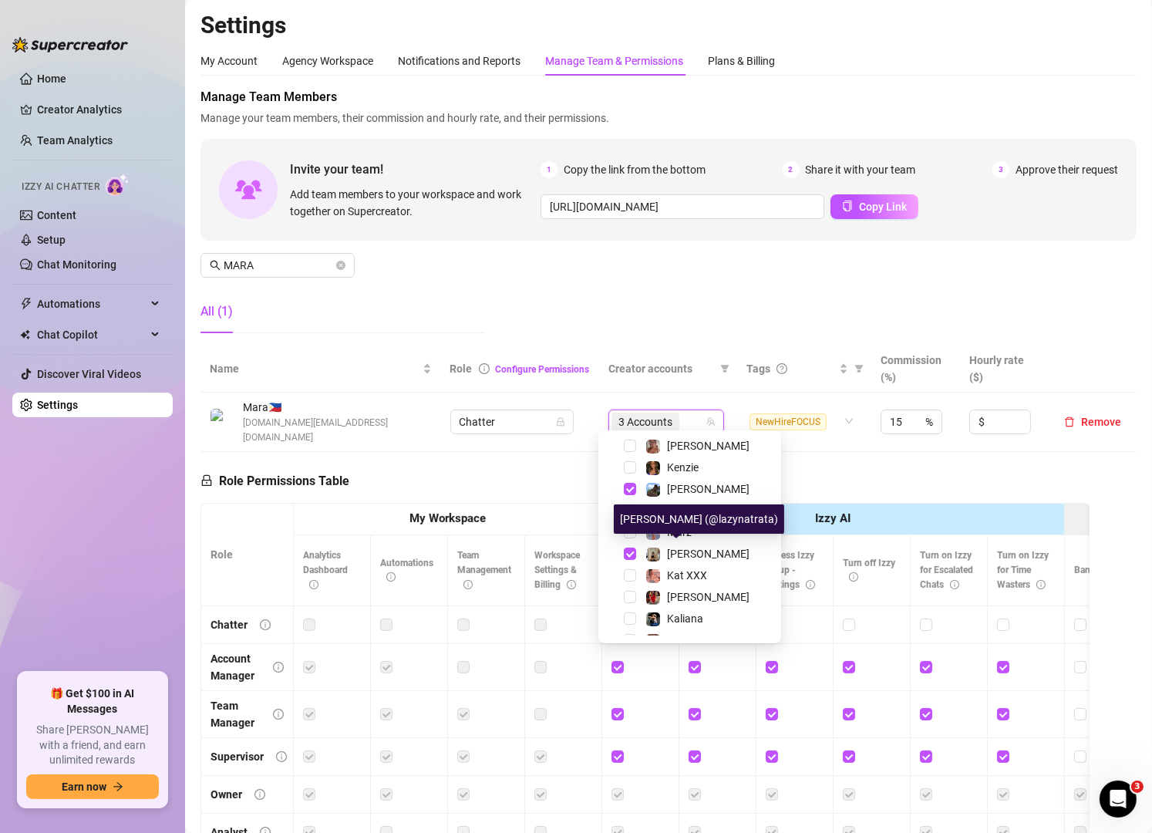
scroll to position [174, 0]
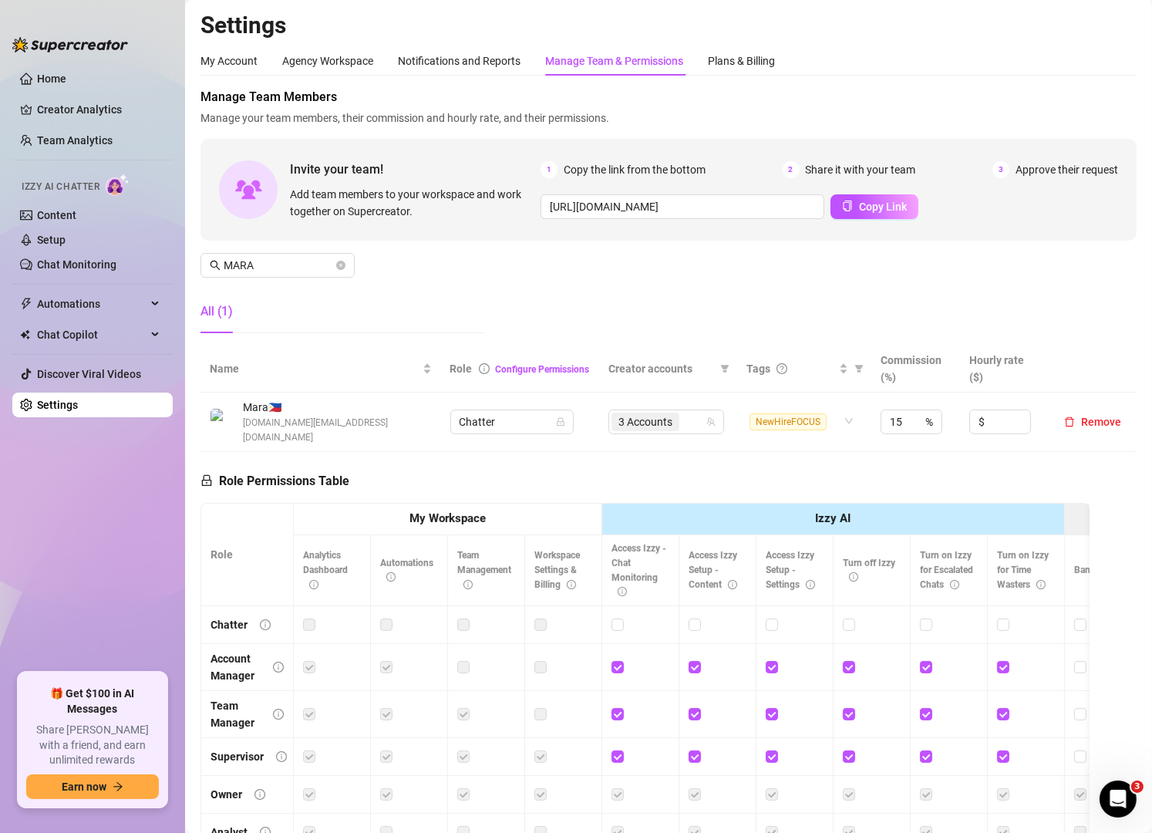
click at [712, 295] on div "Manage Team Members Manage your team members, their commission and hourly rate,…" at bounding box center [668, 217] width 936 height 258
